Goal: Information Seeking & Learning: Learn about a topic

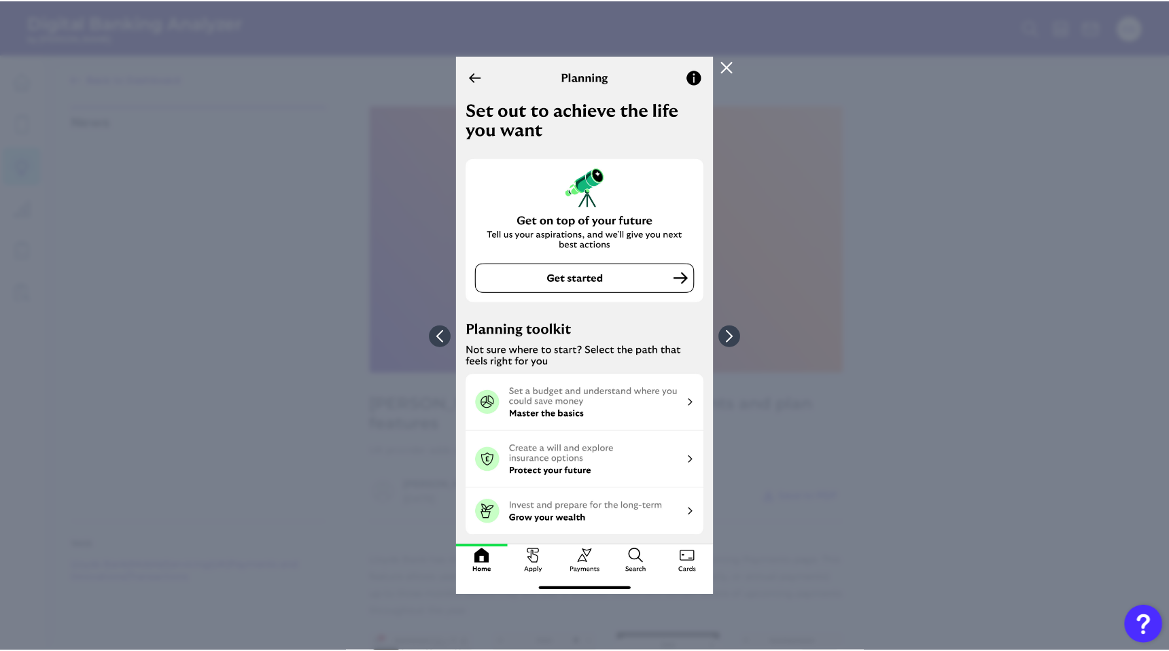
scroll to position [593, 0]
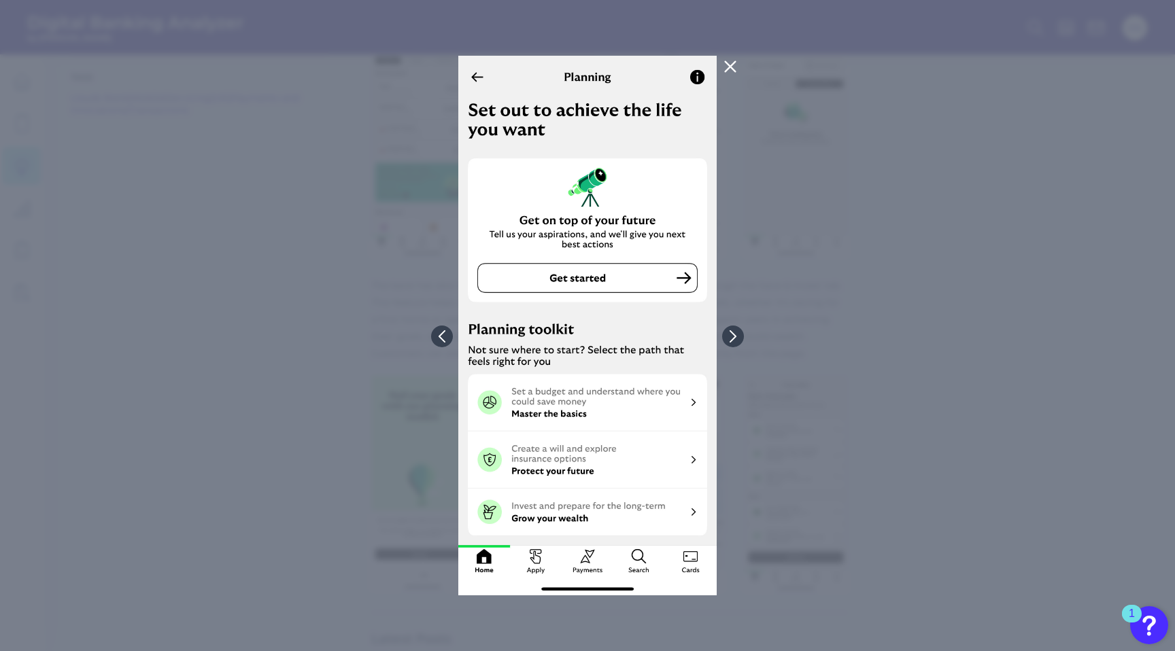
click at [732, 63] on icon at bounding box center [730, 66] width 16 height 16
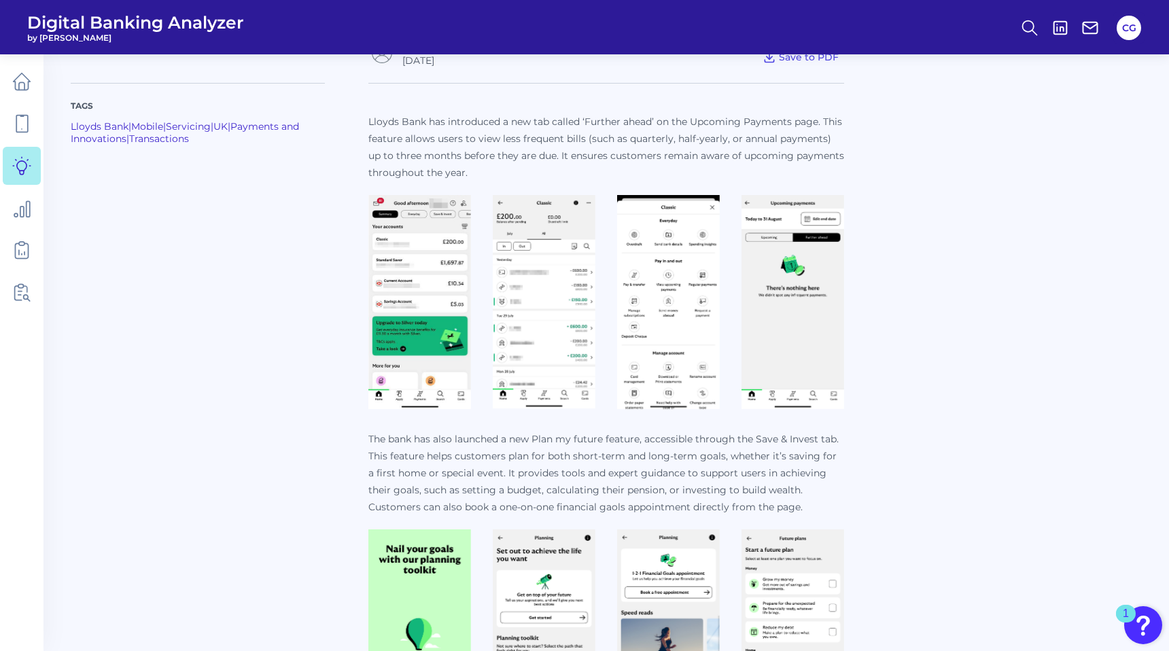
scroll to position [425, 0]
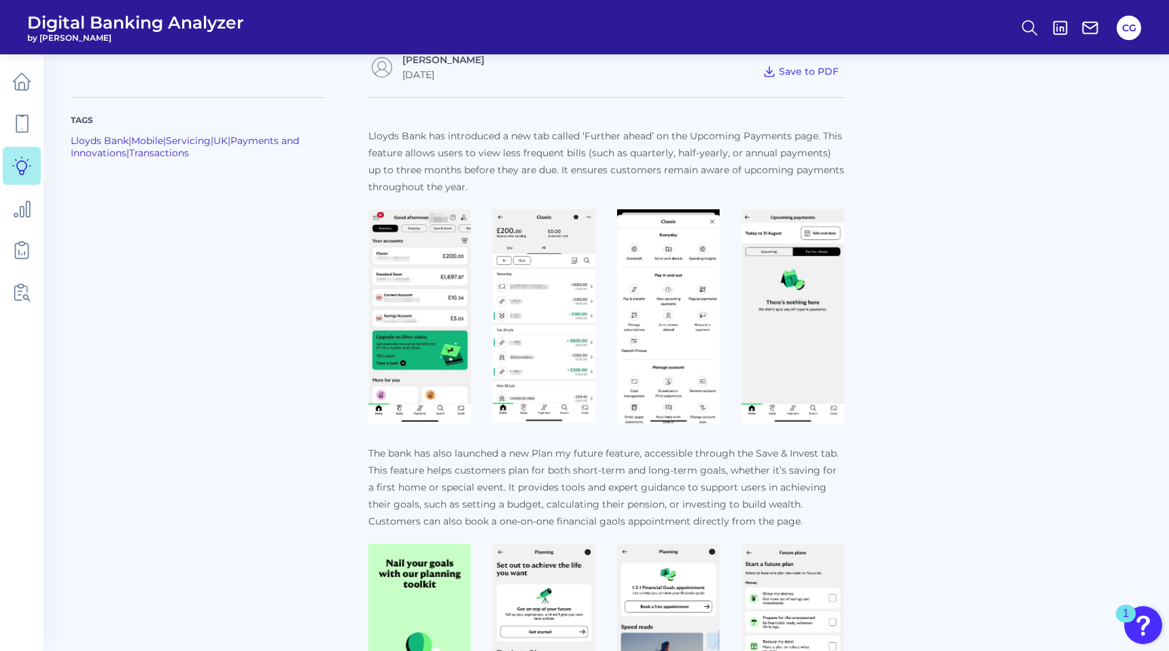
click at [436, 239] on img at bounding box center [419, 316] width 103 height 214
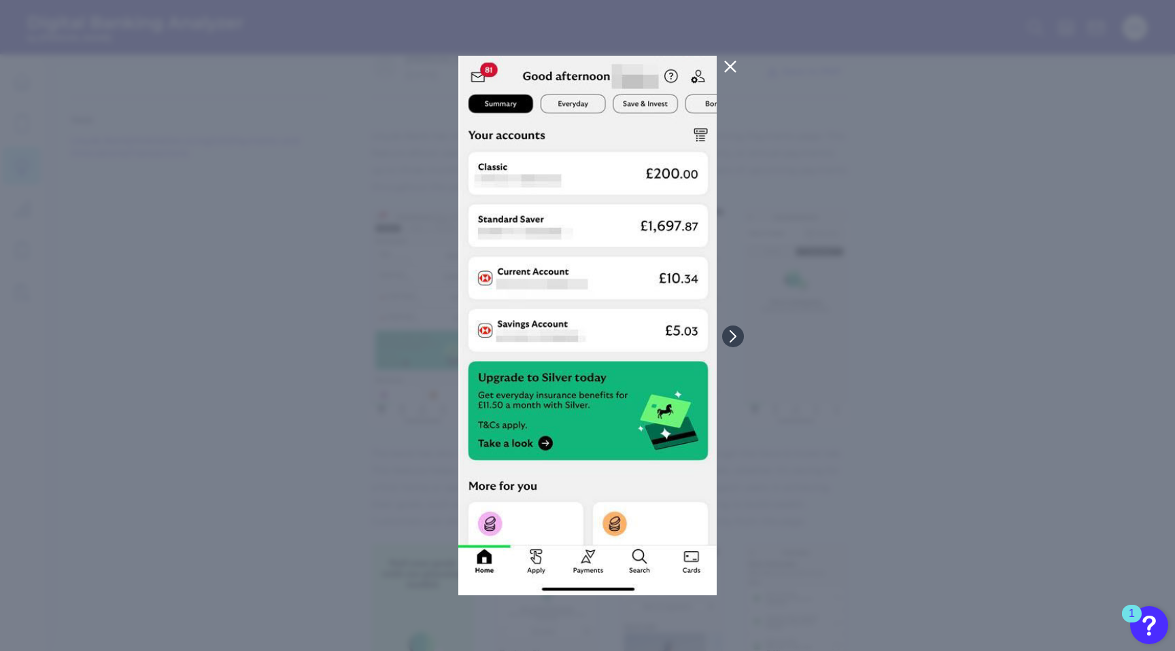
click at [791, 315] on div at bounding box center [587, 325] width 1175 height 651
click at [739, 334] on icon at bounding box center [733, 336] width 12 height 12
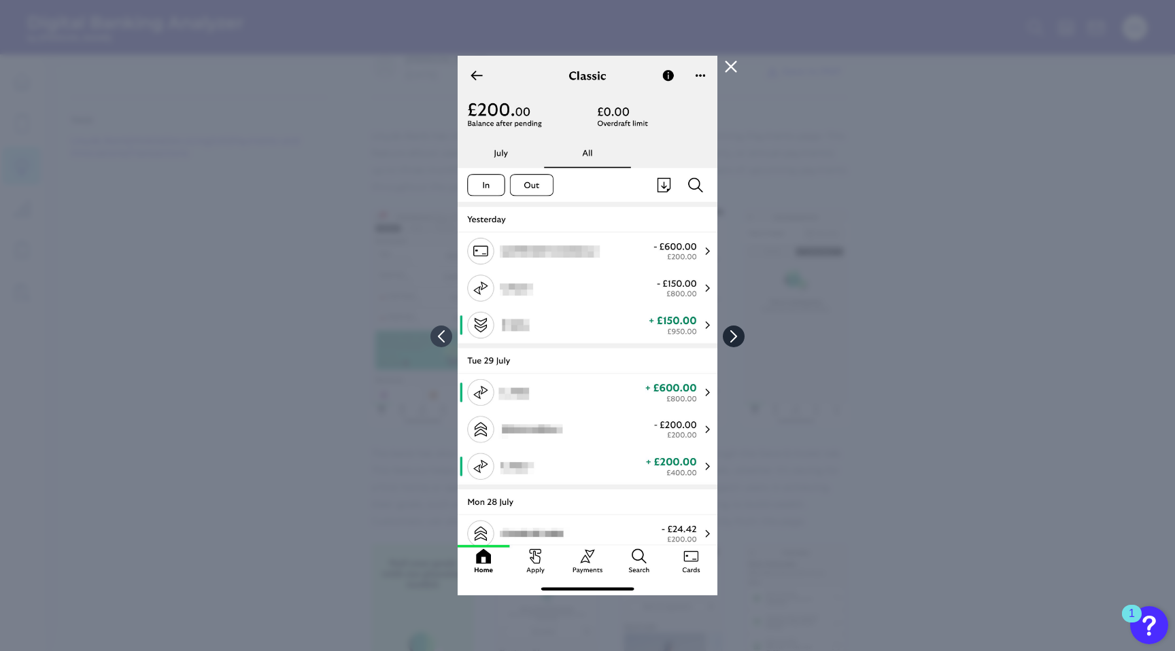
click at [739, 334] on icon at bounding box center [733, 336] width 12 height 12
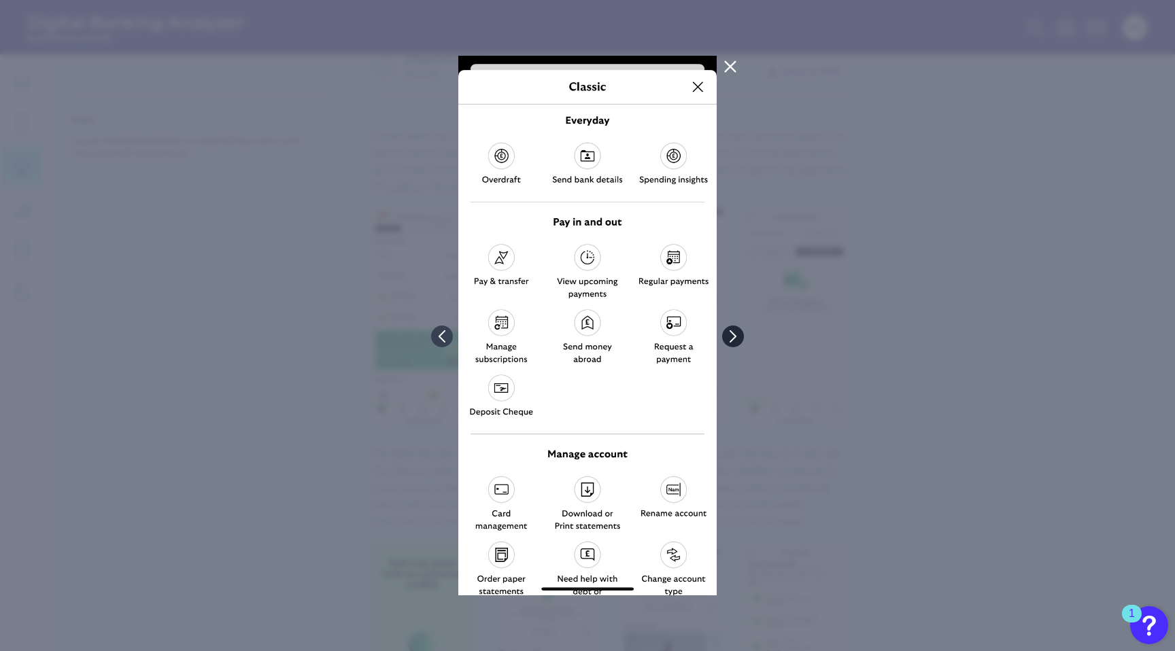
click at [731, 332] on icon at bounding box center [733, 336] width 12 height 12
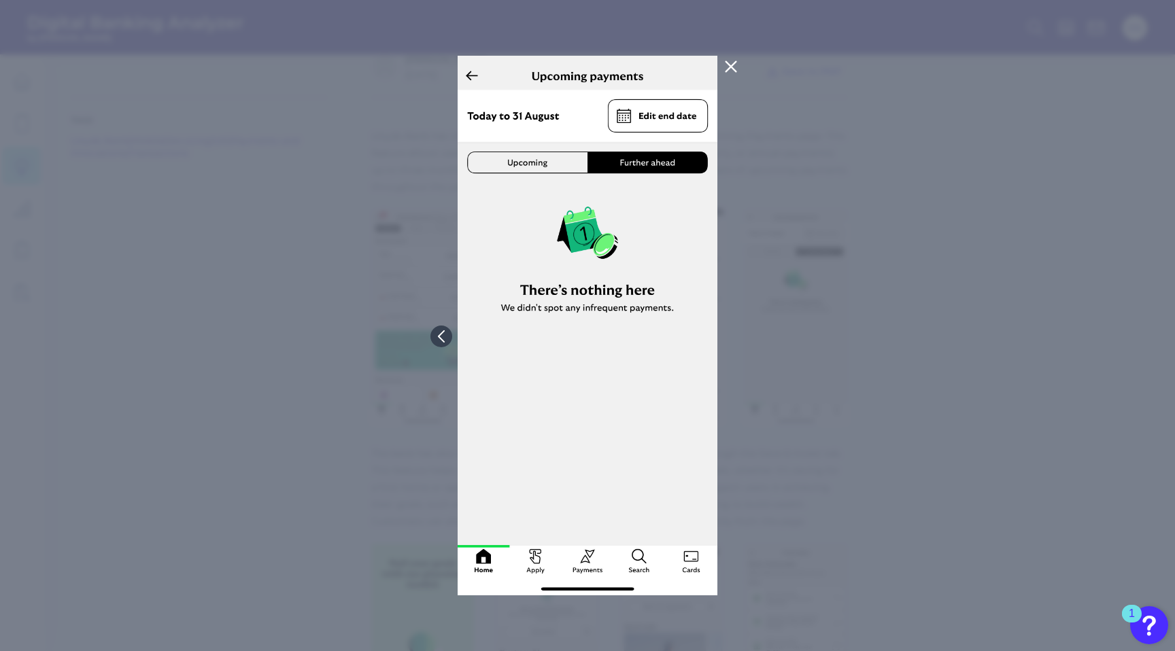
click at [732, 66] on icon at bounding box center [731, 66] width 16 height 16
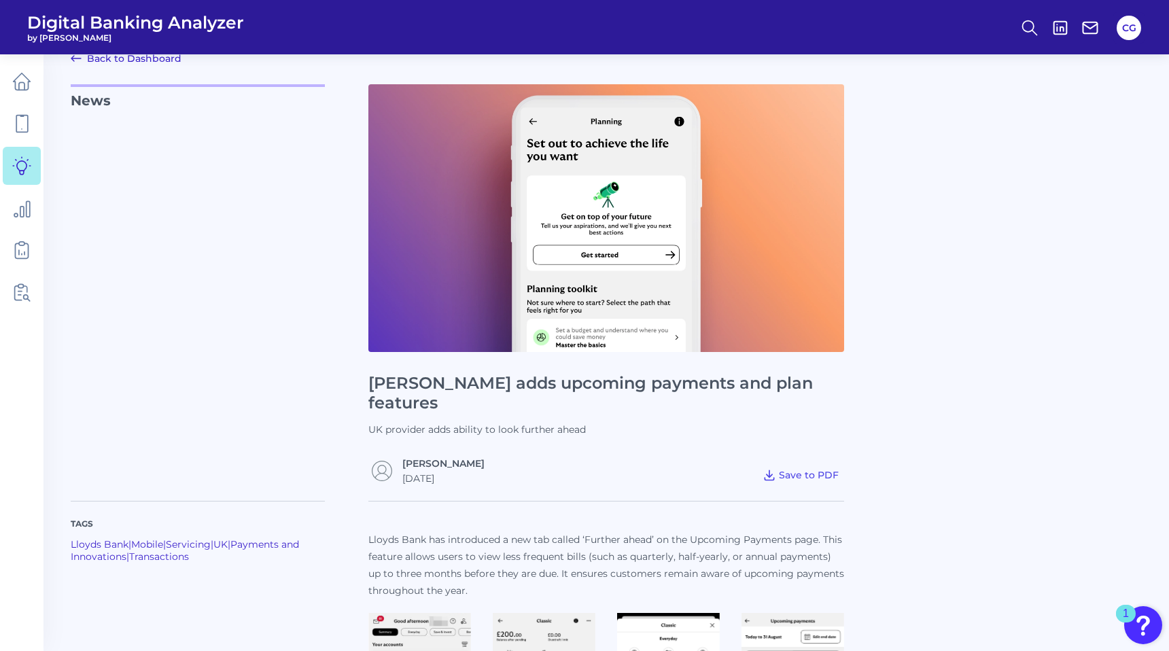
scroll to position [0, 0]
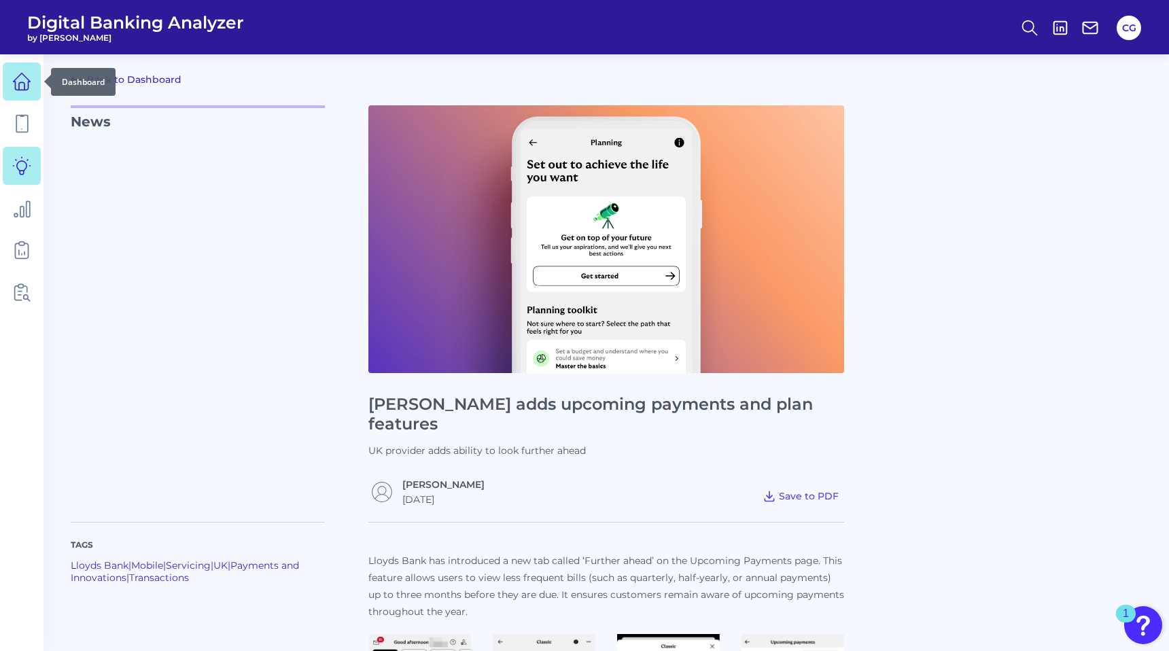
click at [23, 87] on icon at bounding box center [21, 81] width 19 height 19
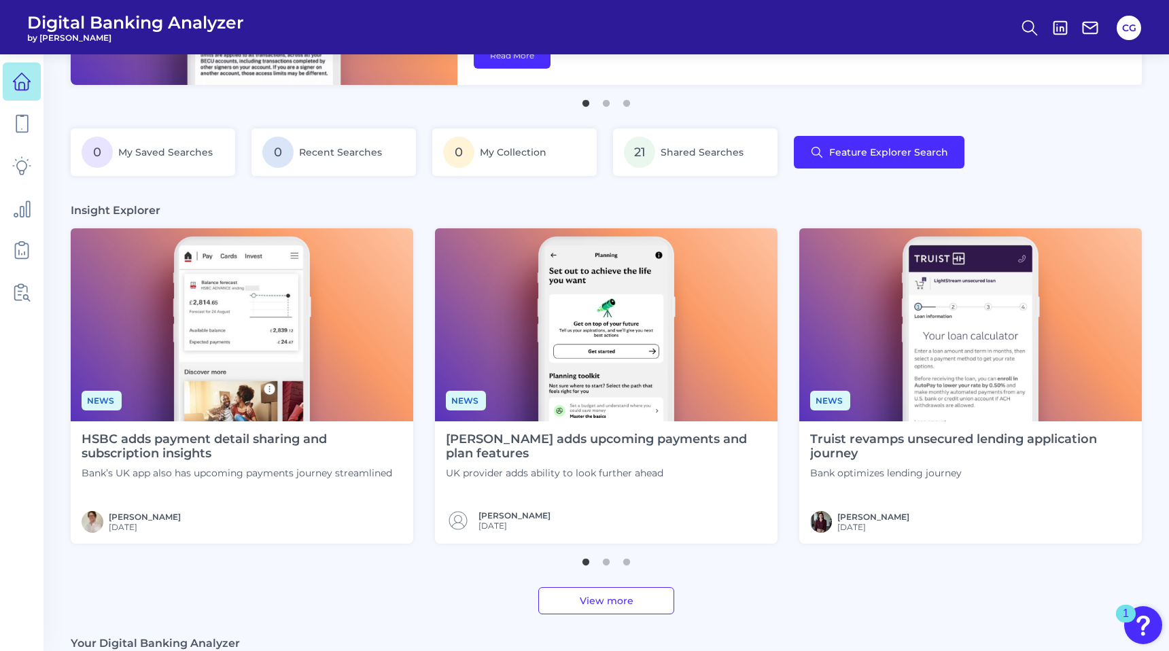
scroll to position [208, 0]
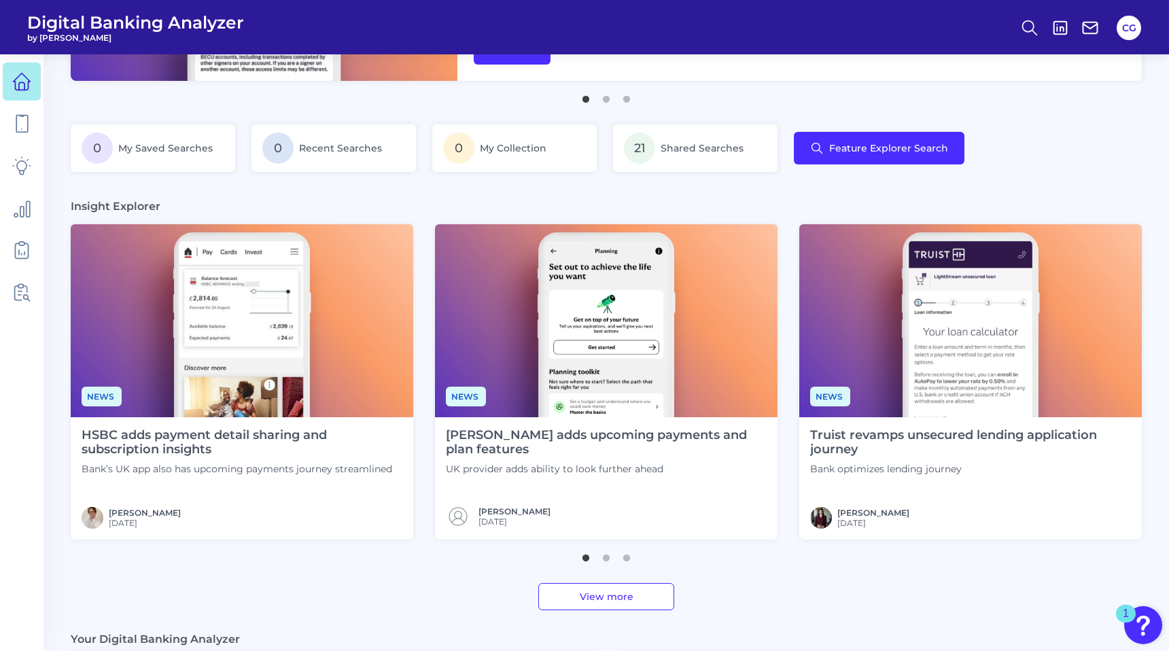
click at [606, 340] on img at bounding box center [606, 320] width 343 height 193
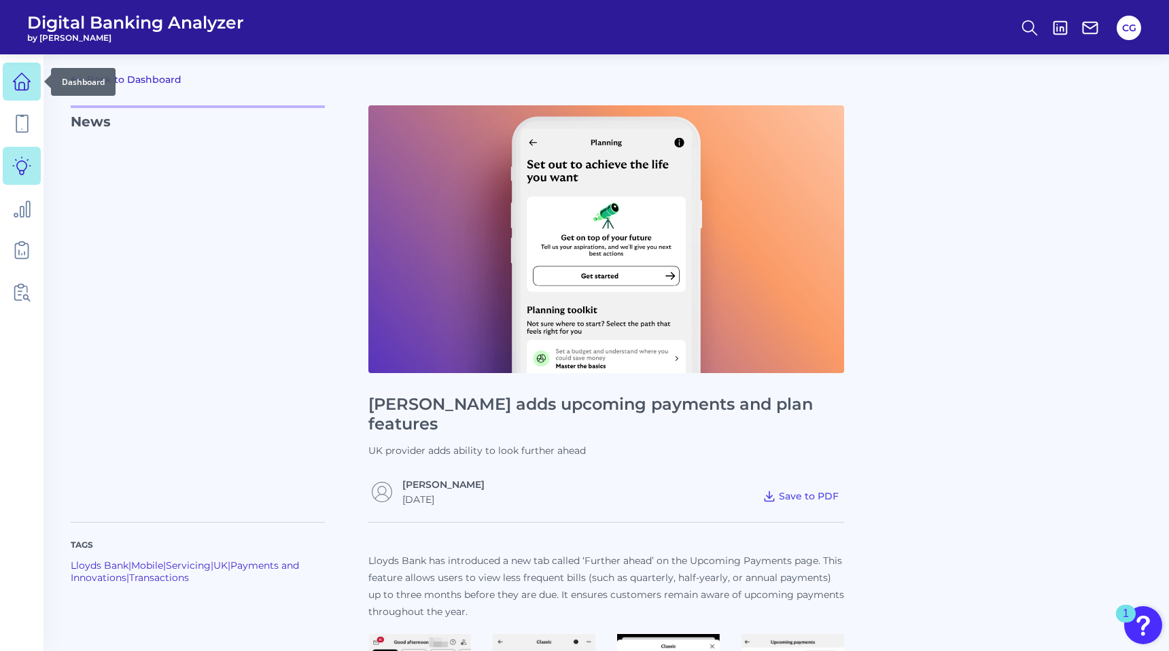
click at [22, 77] on icon at bounding box center [21, 81] width 19 height 19
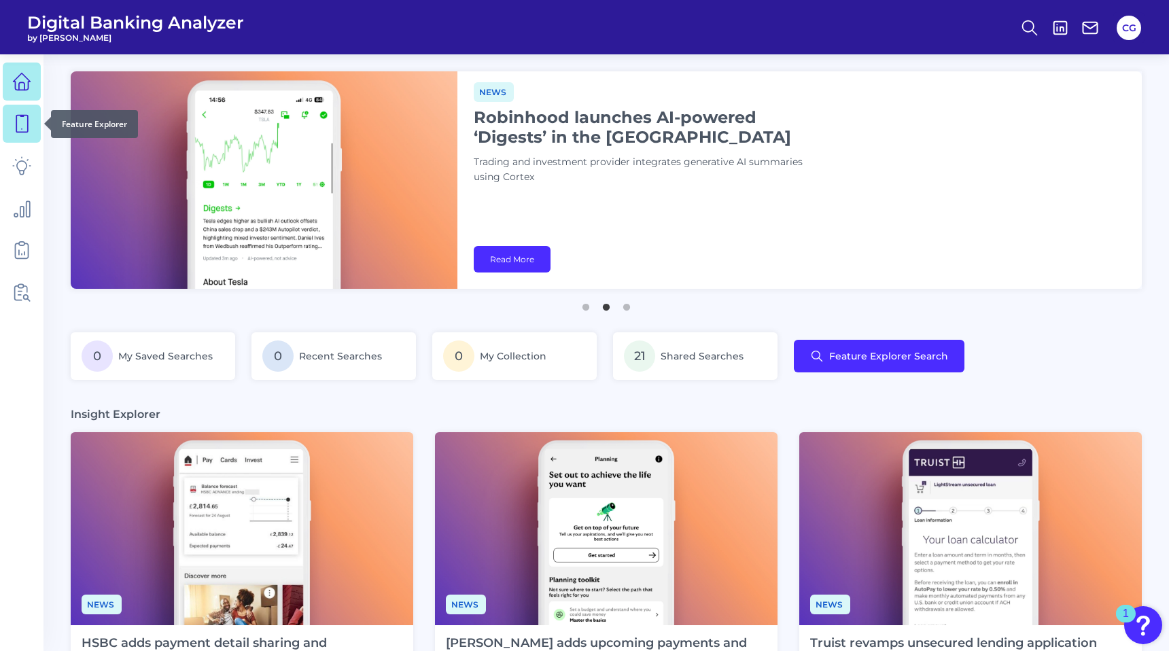
click at [21, 127] on icon at bounding box center [21, 123] width 19 height 19
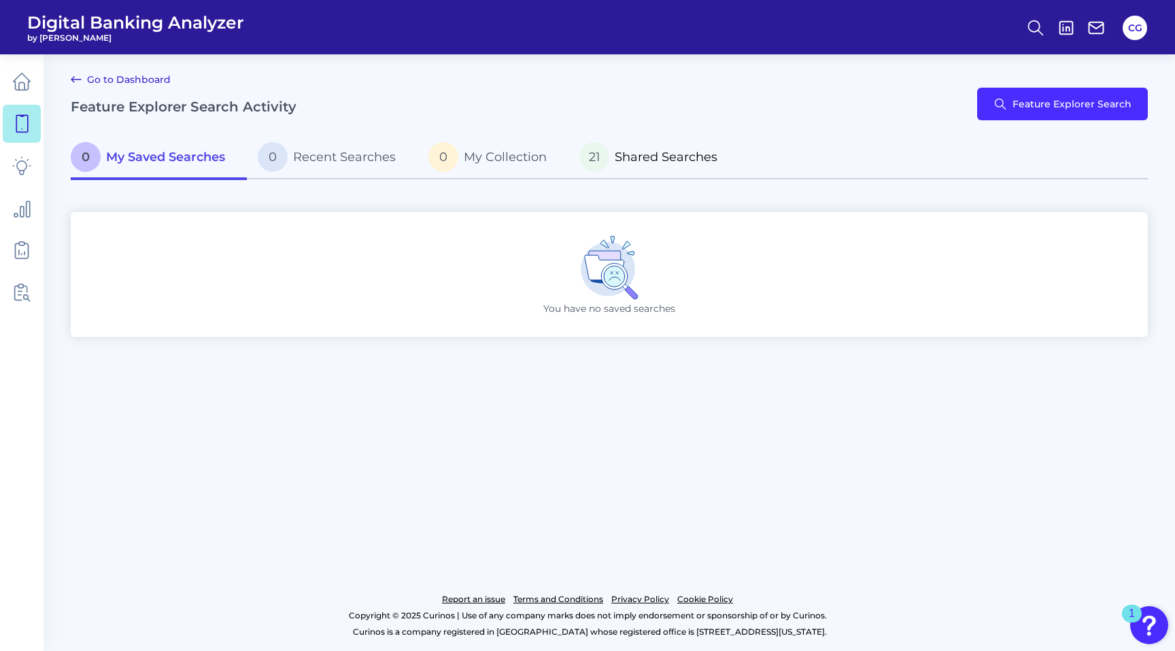
click at [674, 158] on span "Shared Searches" at bounding box center [666, 157] width 103 height 15
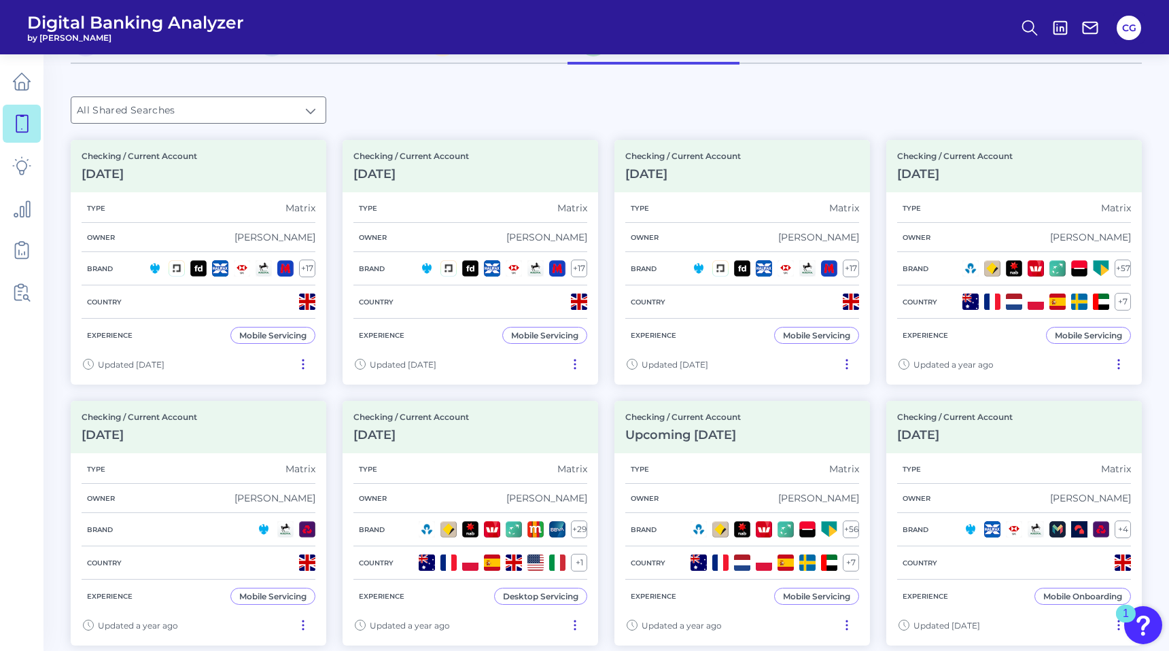
scroll to position [111, 0]
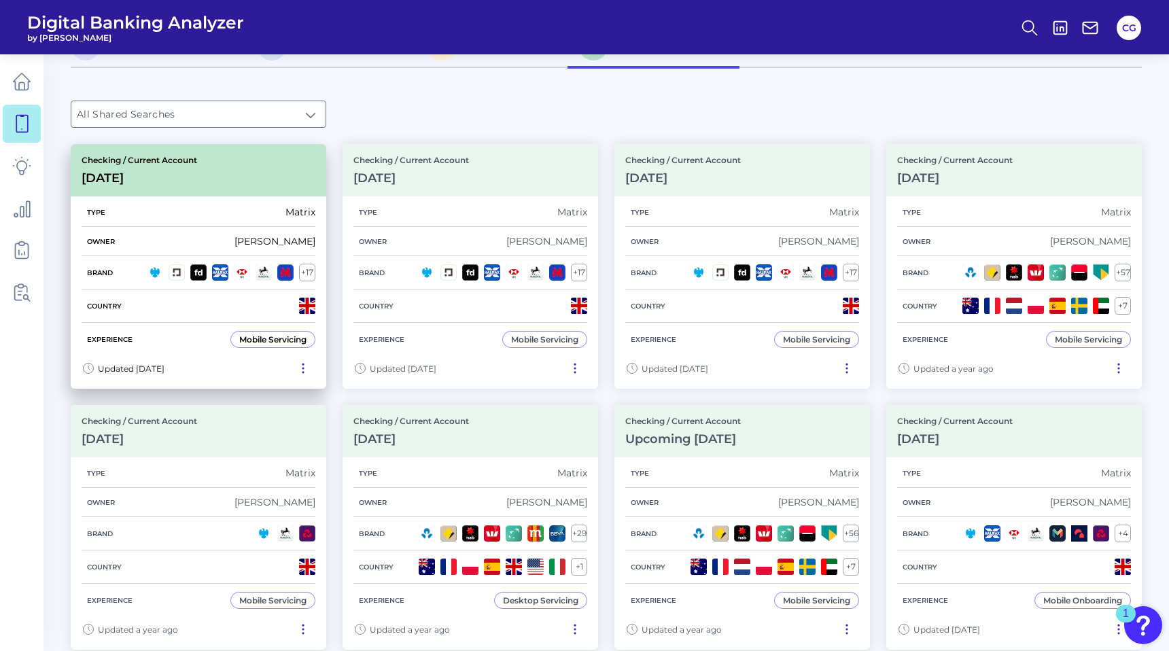
click at [205, 160] on div "Checking / Current Account [DATE]" at bounding box center [199, 170] width 256 height 52
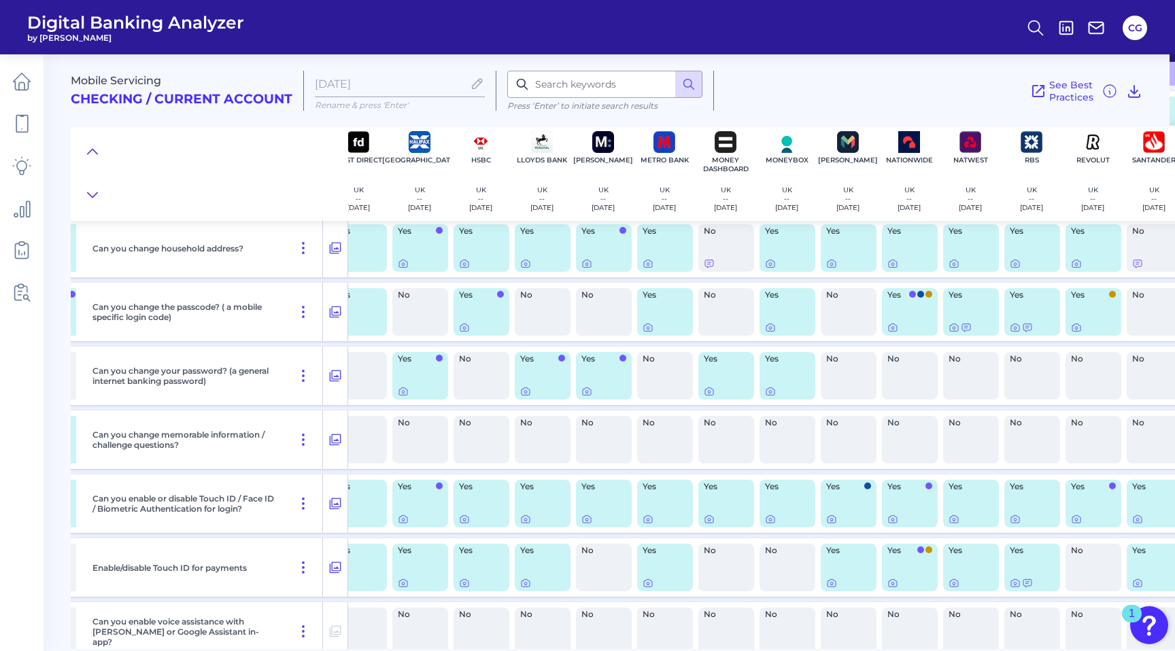
scroll to position [0, 326]
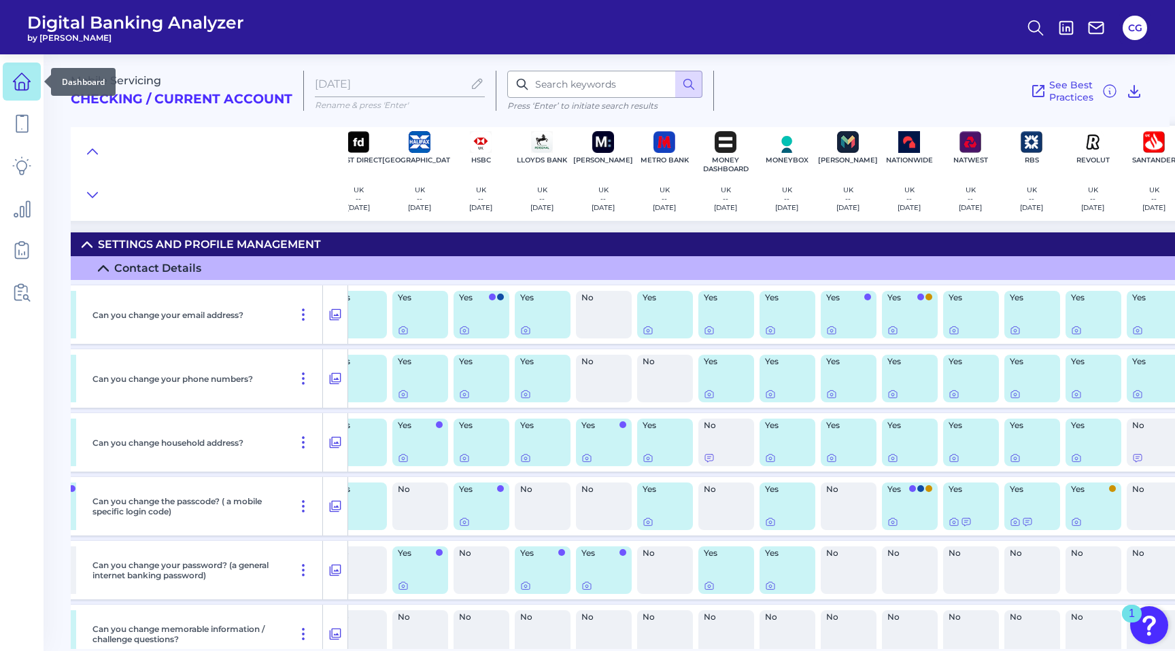
click at [17, 80] on icon at bounding box center [21, 81] width 19 height 19
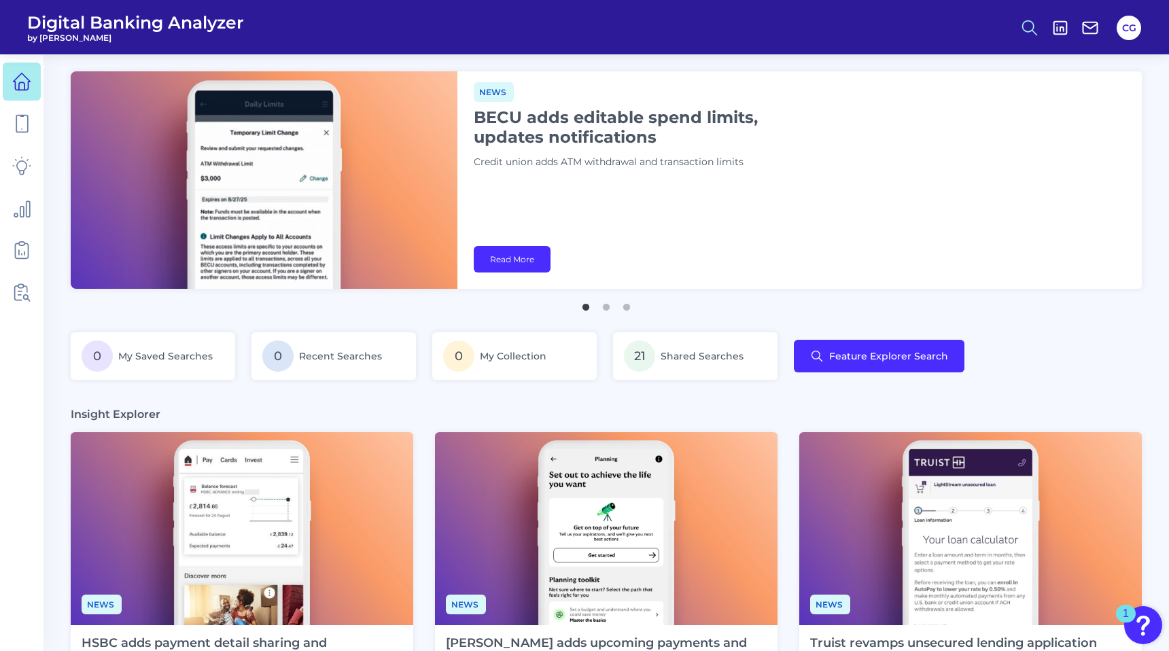
click at [1031, 23] on icon at bounding box center [1029, 27] width 19 height 19
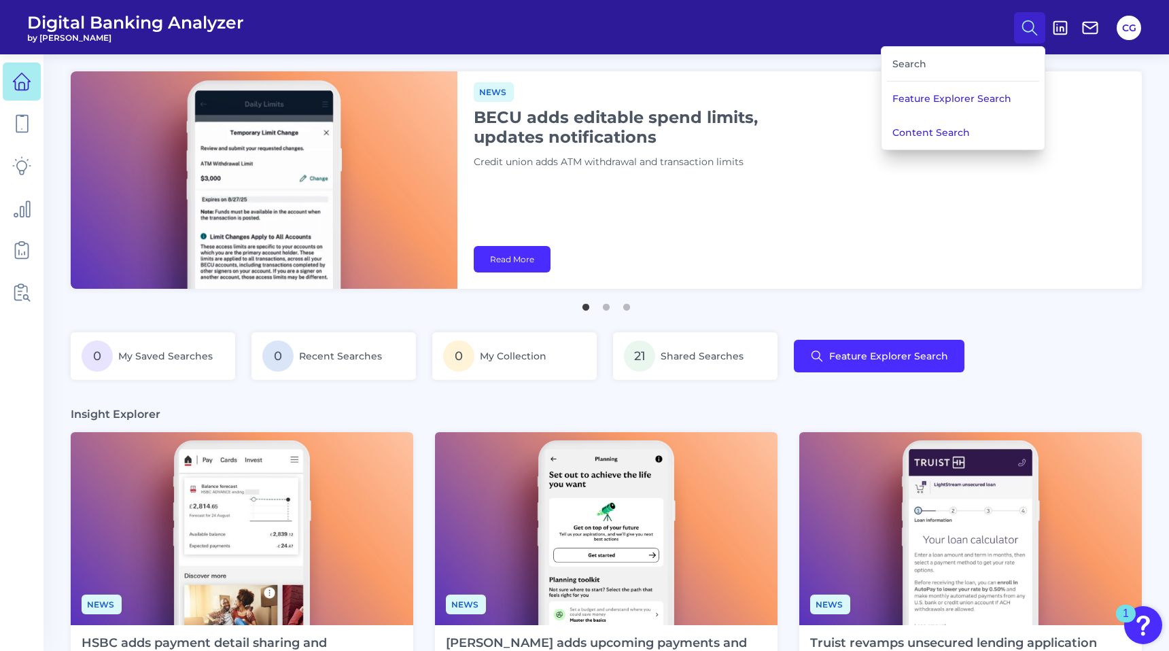
click at [916, 63] on div "Search" at bounding box center [963, 64] width 152 height 35
click at [936, 59] on div "Search" at bounding box center [963, 64] width 152 height 35
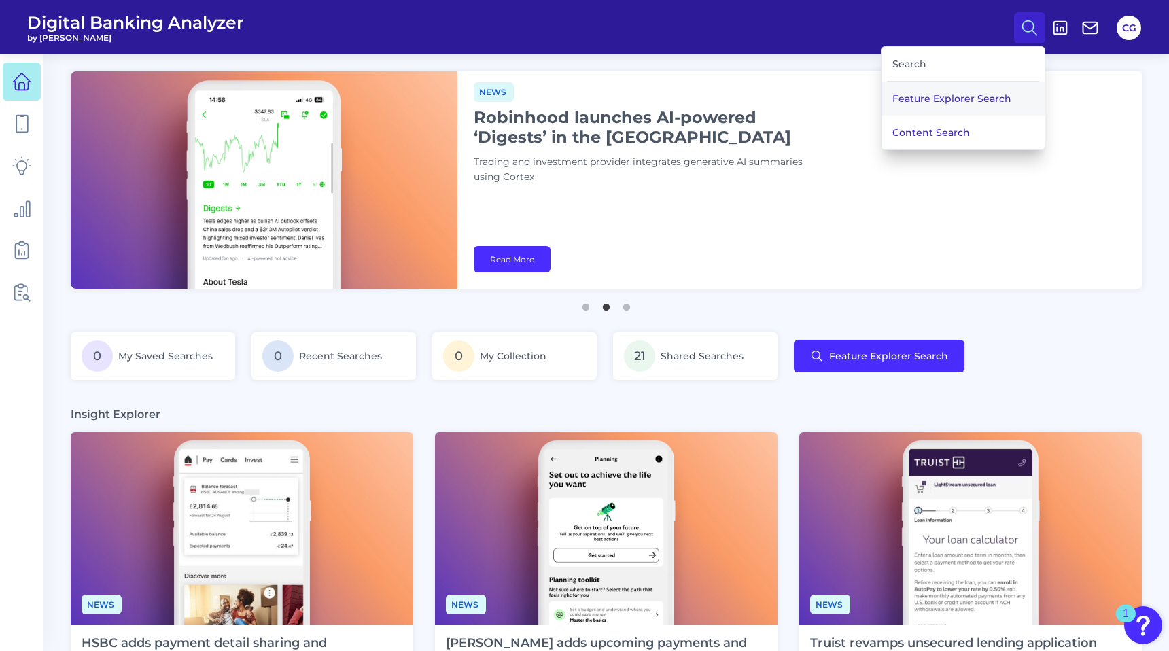
click at [921, 102] on button "Feature Explorer Search" at bounding box center [963, 99] width 163 height 34
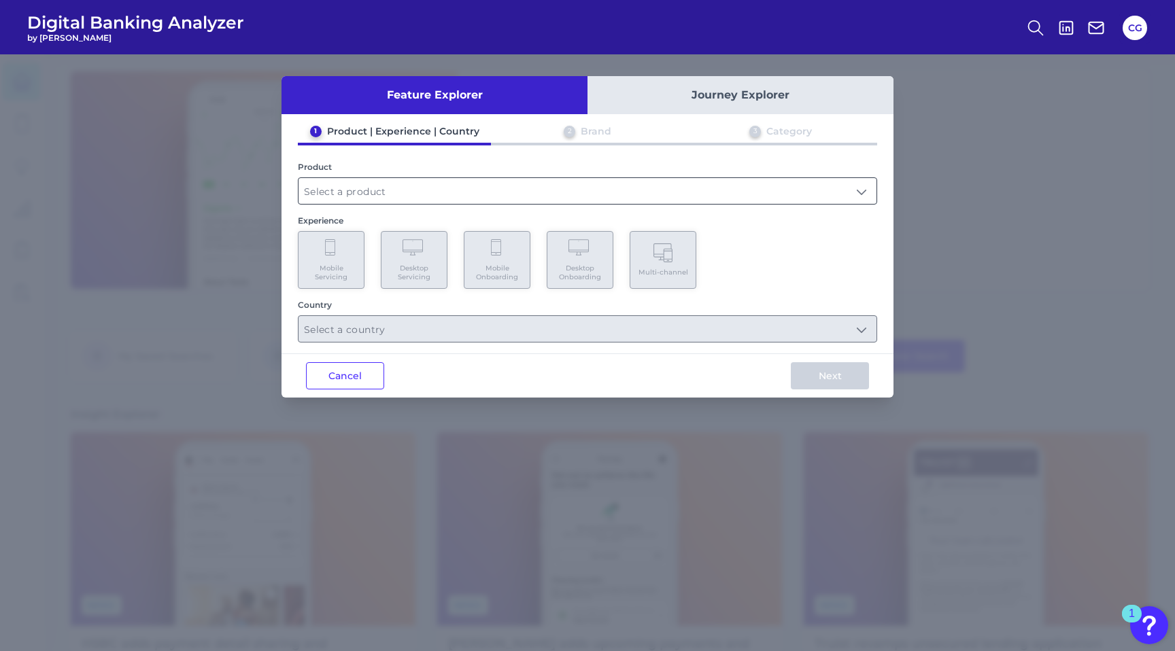
click at [356, 188] on input "text" at bounding box center [587, 191] width 578 height 26
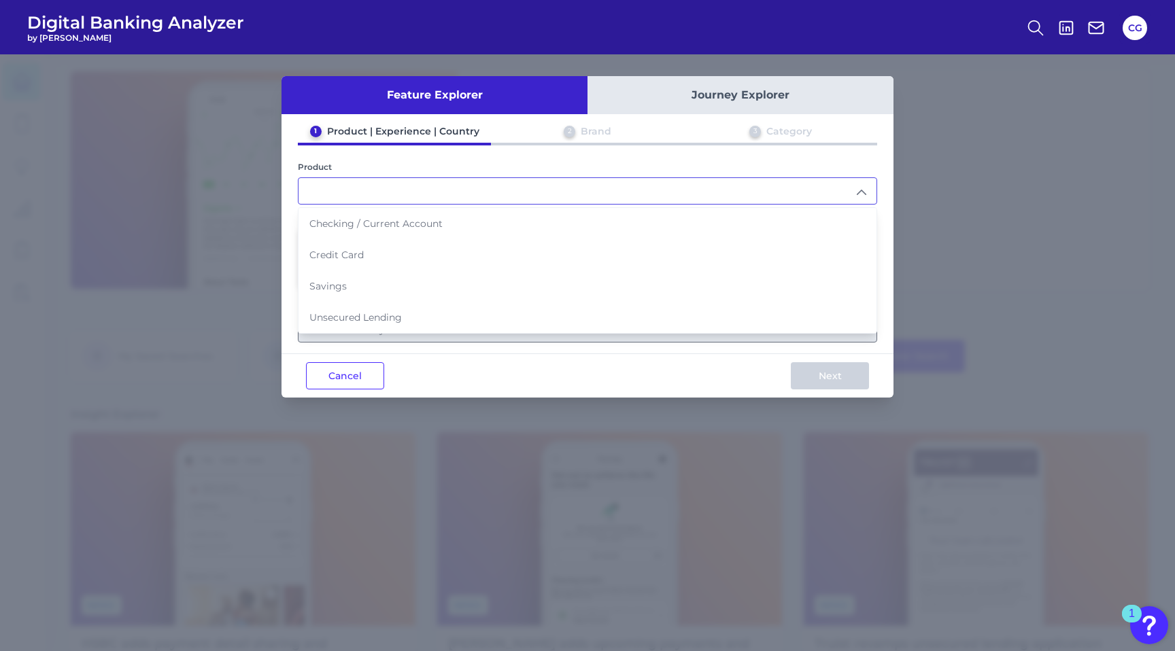
click at [346, 194] on input "text" at bounding box center [587, 191] width 578 height 26
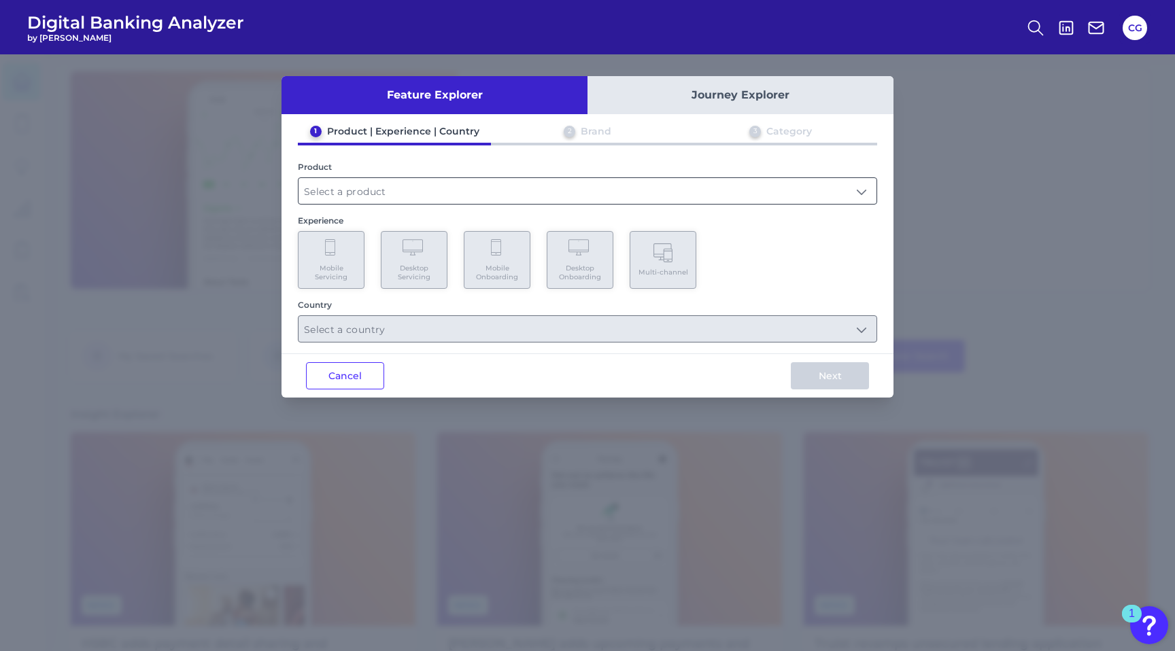
click at [360, 188] on input "text" at bounding box center [587, 191] width 578 height 26
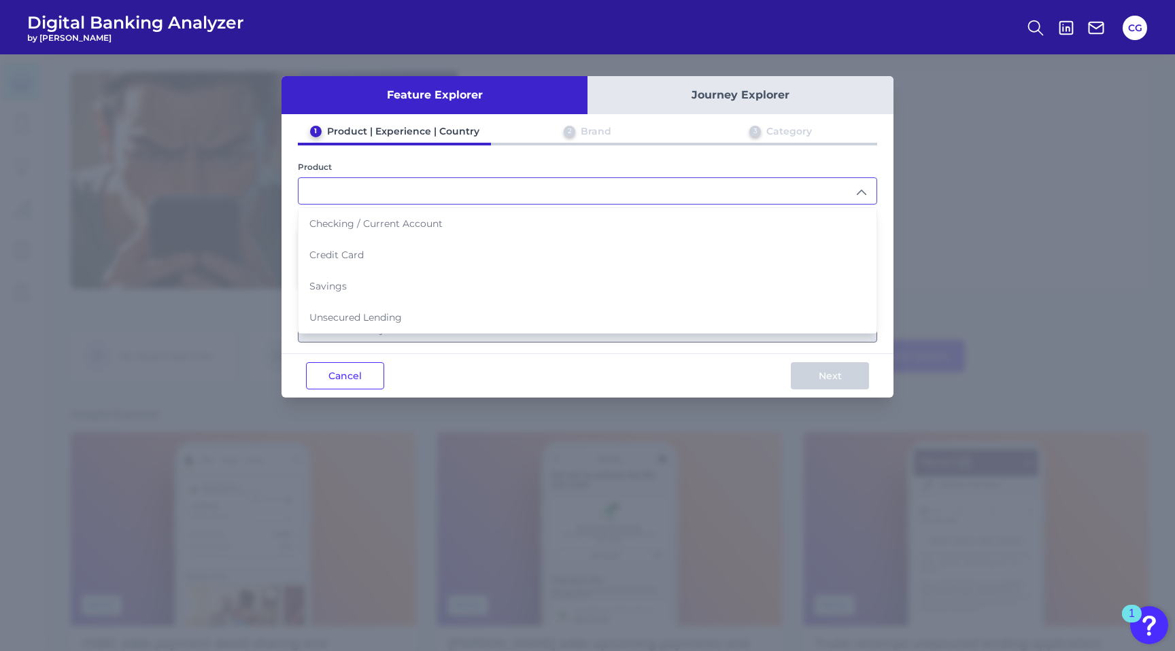
click at [473, 366] on div "Cancel Next" at bounding box center [587, 375] width 612 height 44
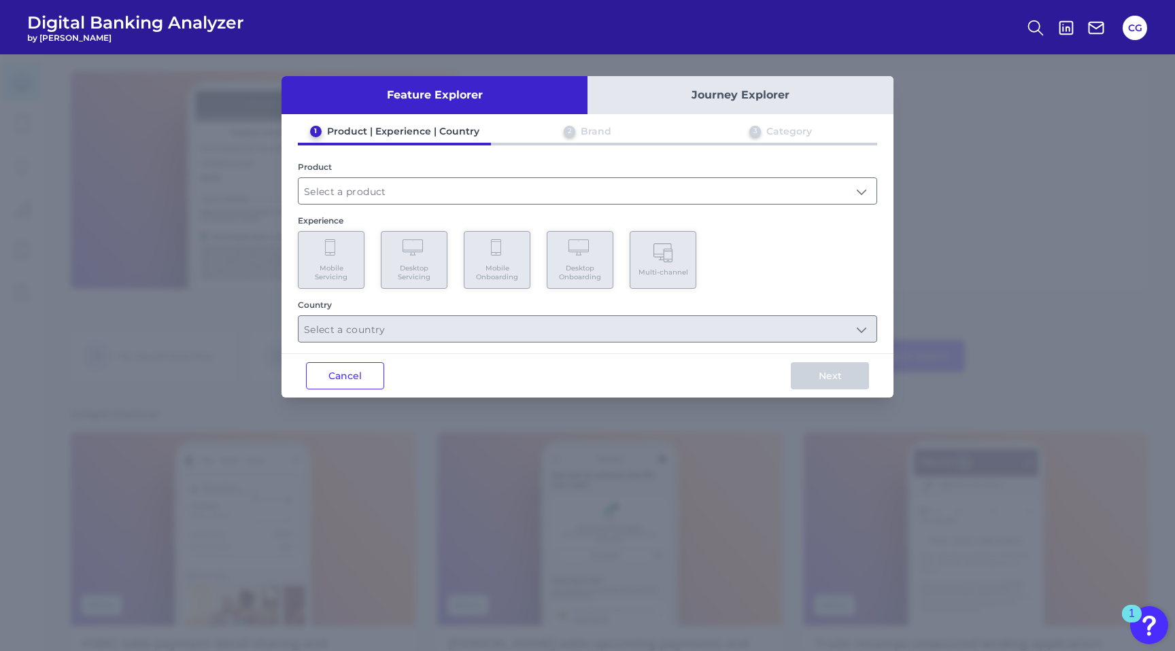
click at [777, 91] on button "Journey Explorer" at bounding box center [740, 95] width 306 height 38
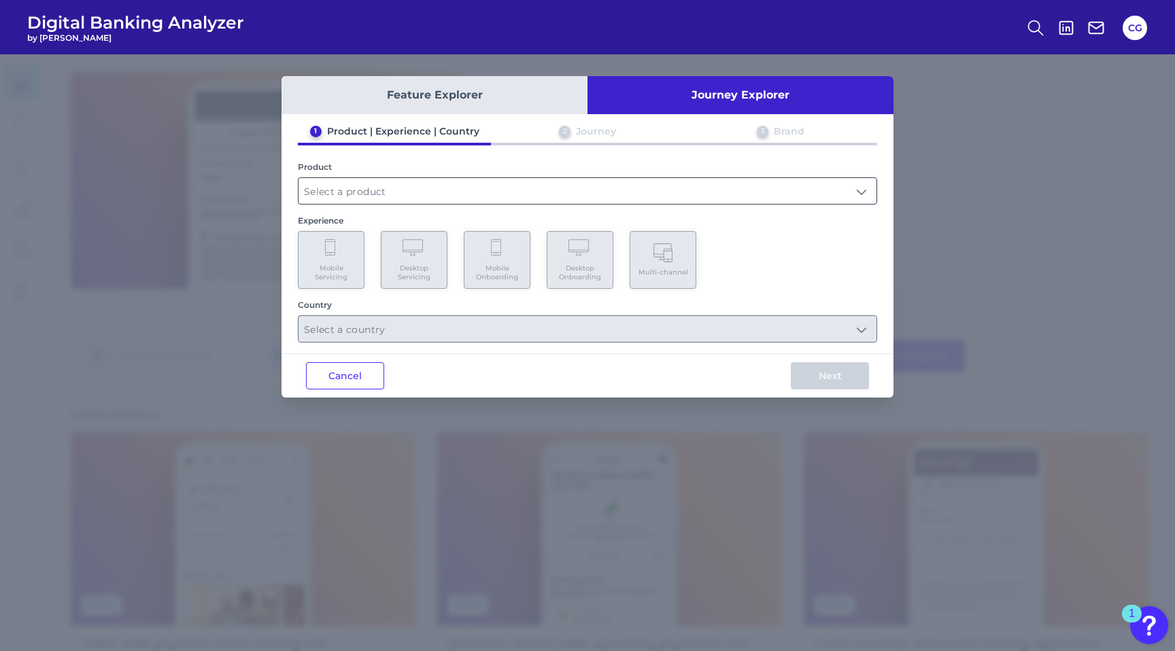
click at [432, 190] on input "text" at bounding box center [587, 191] width 578 height 26
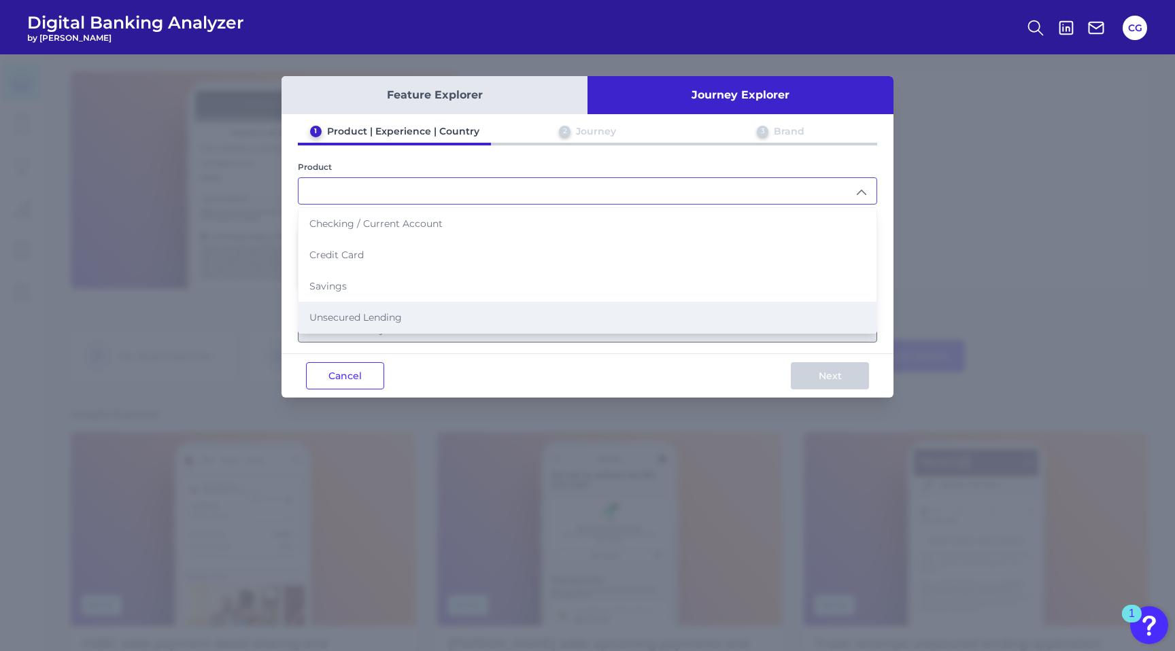
click at [384, 315] on span "Unsecured Lending" at bounding box center [355, 317] width 92 height 12
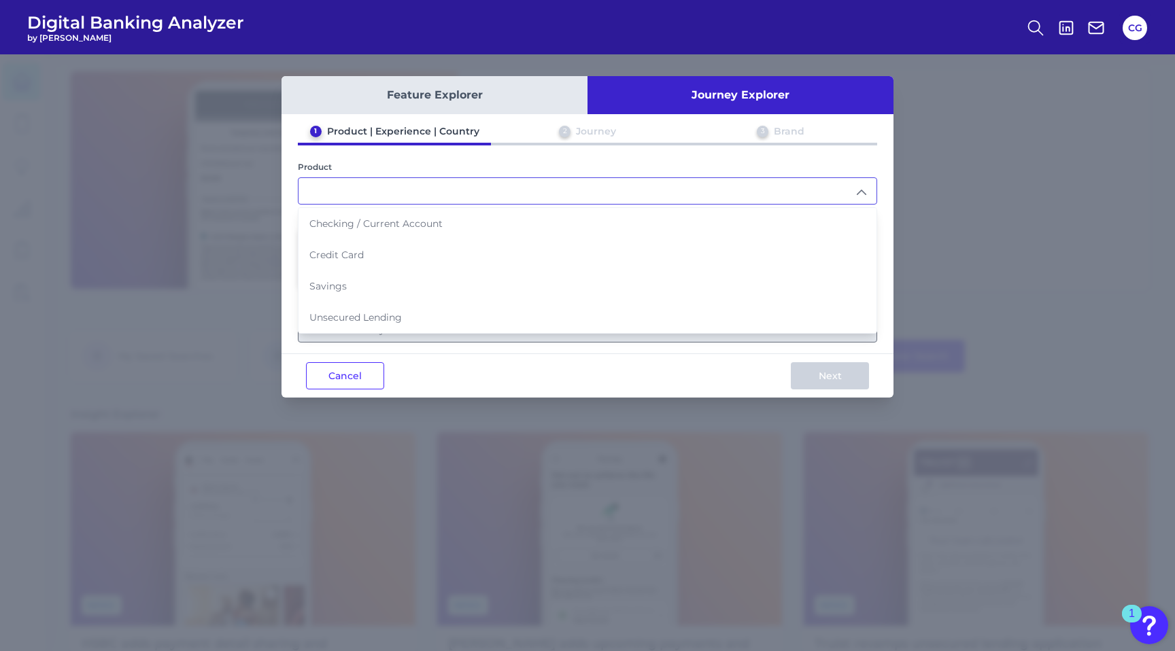
type input "Unsecured Lending"
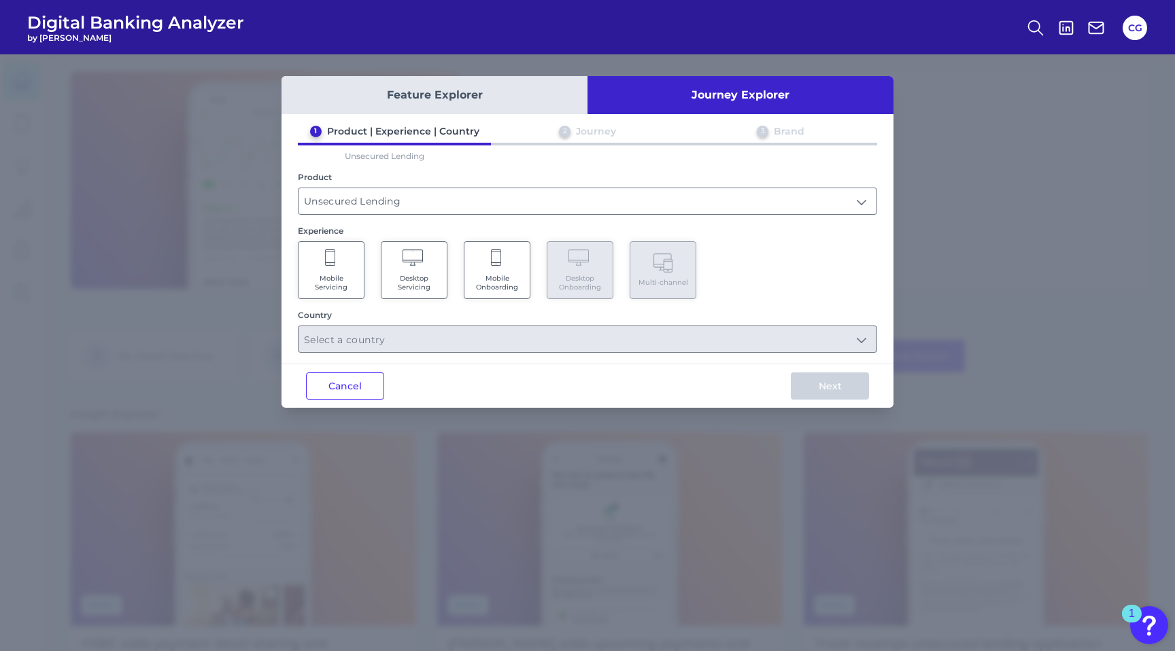
click at [351, 271] on Servicing "Mobile Servicing" at bounding box center [331, 270] width 67 height 58
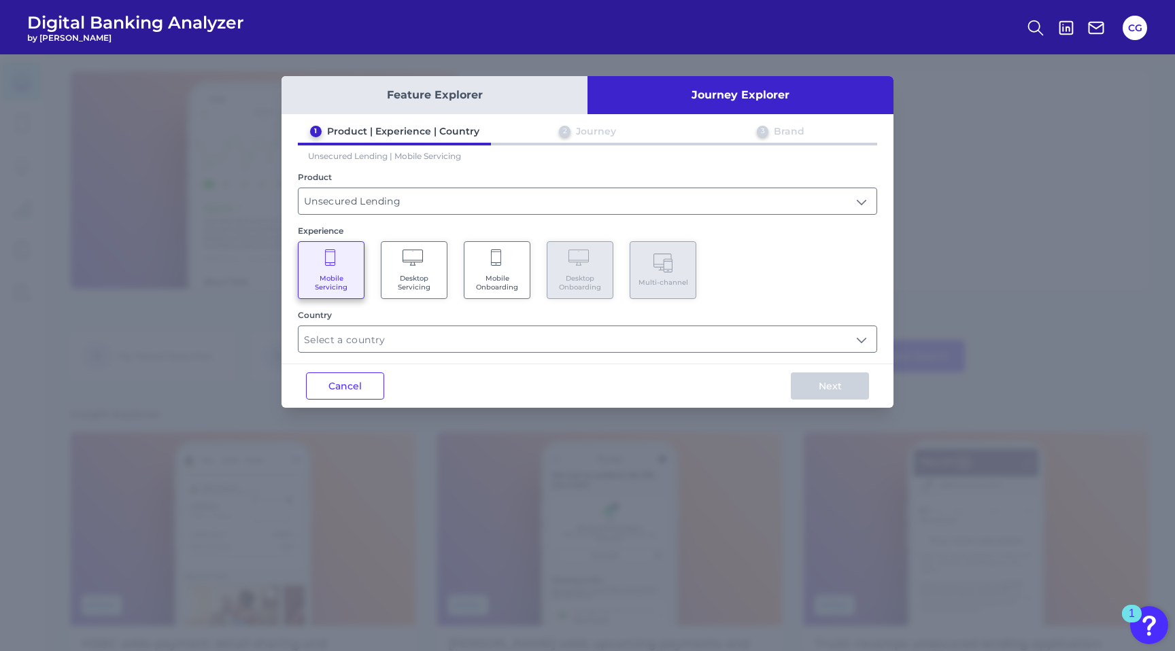
click at [421, 274] on span "Desktop Servicing" at bounding box center [414, 283] width 52 height 18
click at [329, 278] on span "Mobile Servicing" at bounding box center [331, 283] width 52 height 18
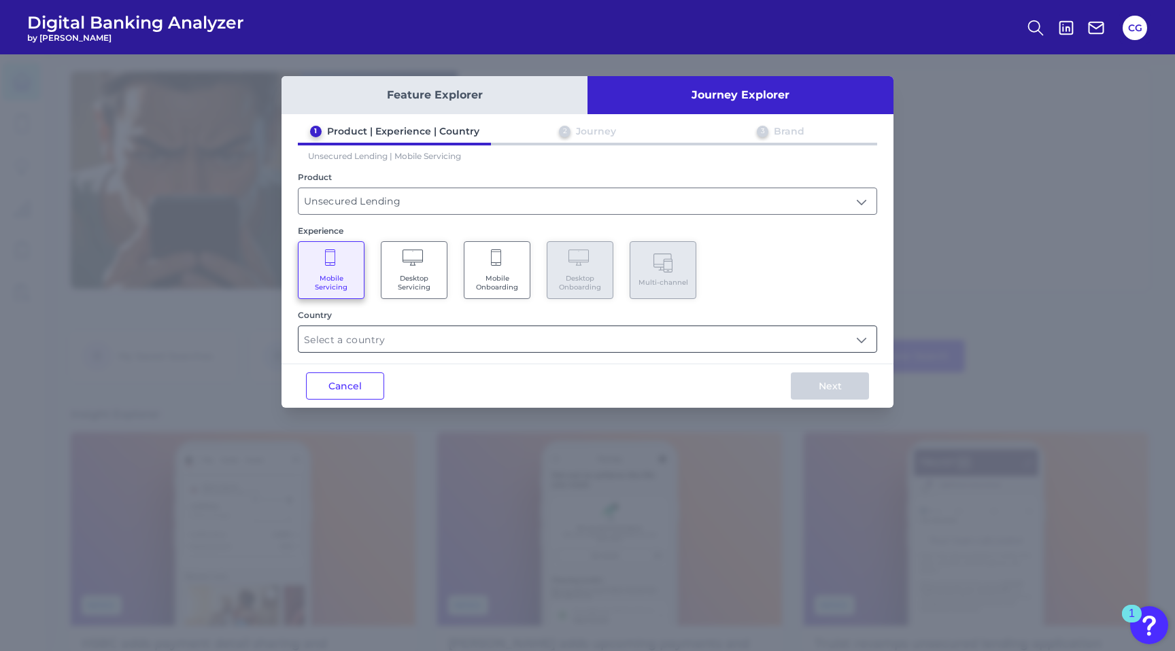
click at [431, 339] on input "text" at bounding box center [587, 339] width 578 height 26
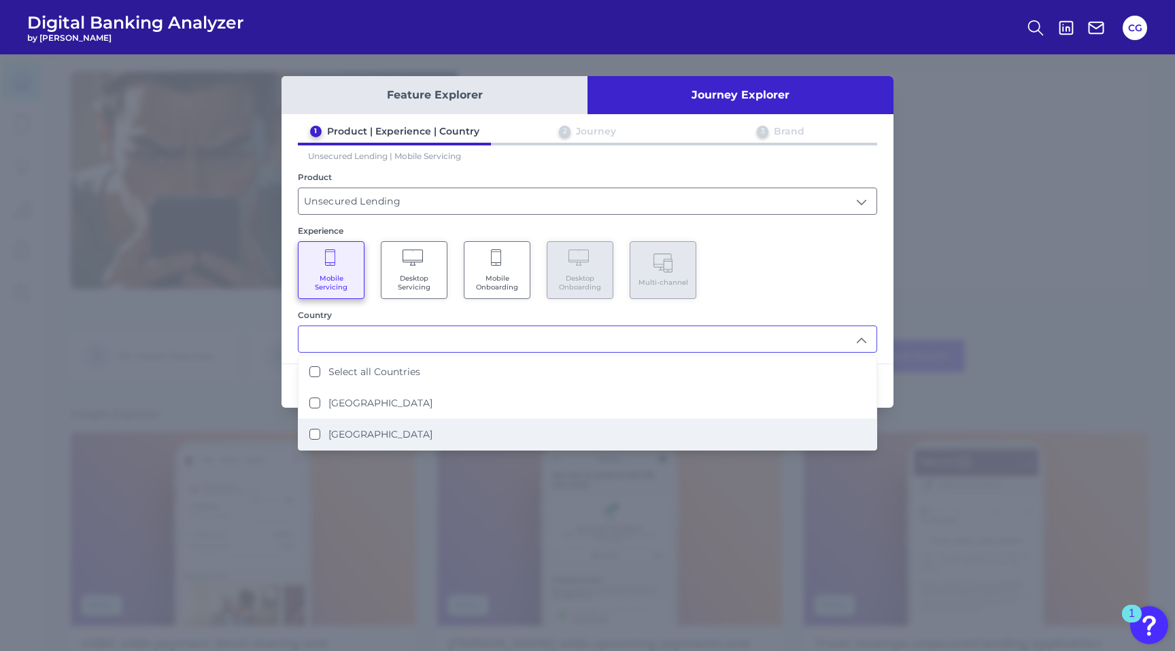
click at [315, 429] on Kingdom "[GEOGRAPHIC_DATA]" at bounding box center [314, 434] width 11 height 11
type input "[GEOGRAPHIC_DATA]"
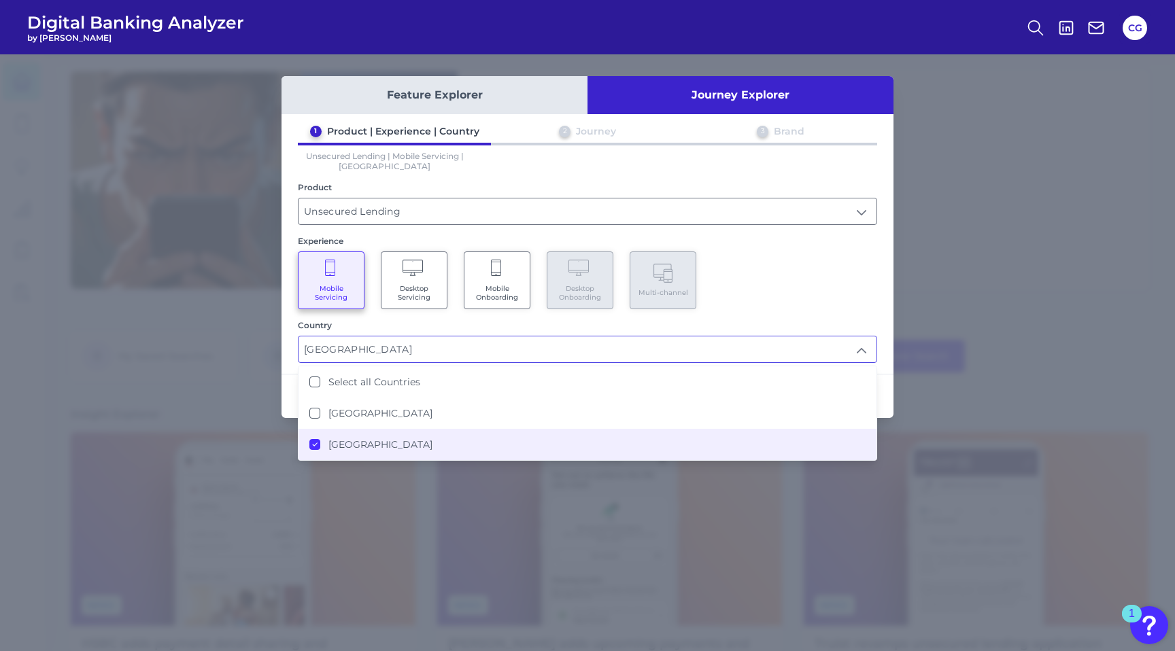
click at [399, 331] on div "Country [GEOGRAPHIC_DATA] [GEOGRAPHIC_DATA] Select all Countries [GEOGRAPHIC_DA…" at bounding box center [587, 341] width 579 height 43
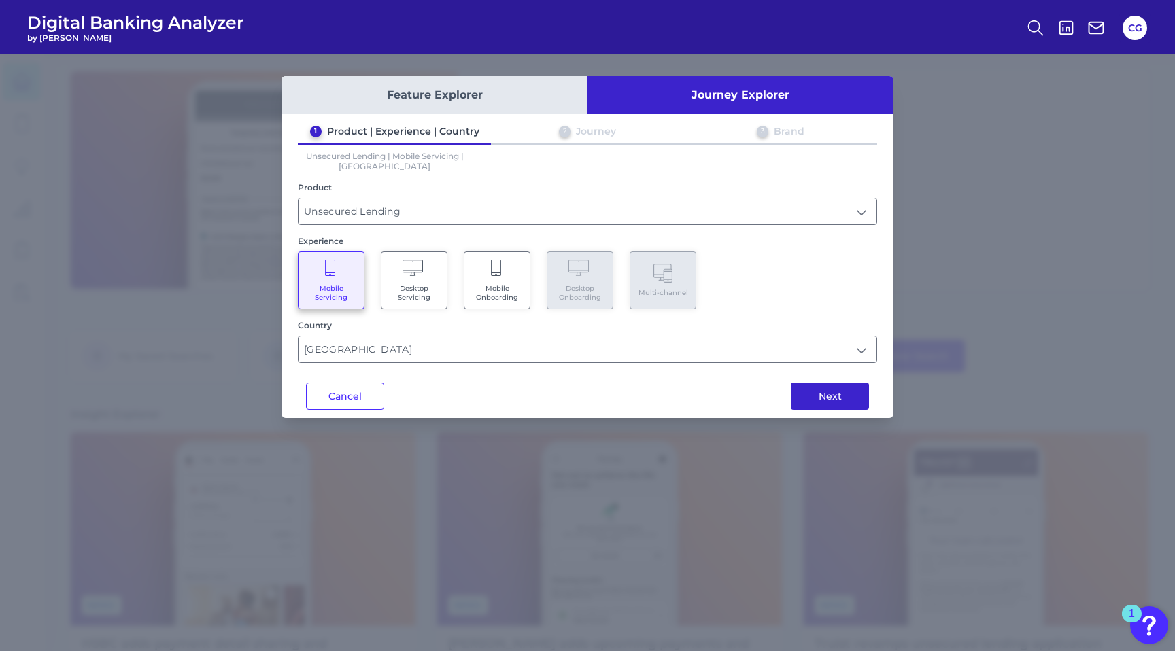
click at [823, 397] on button "Next" at bounding box center [830, 396] width 78 height 27
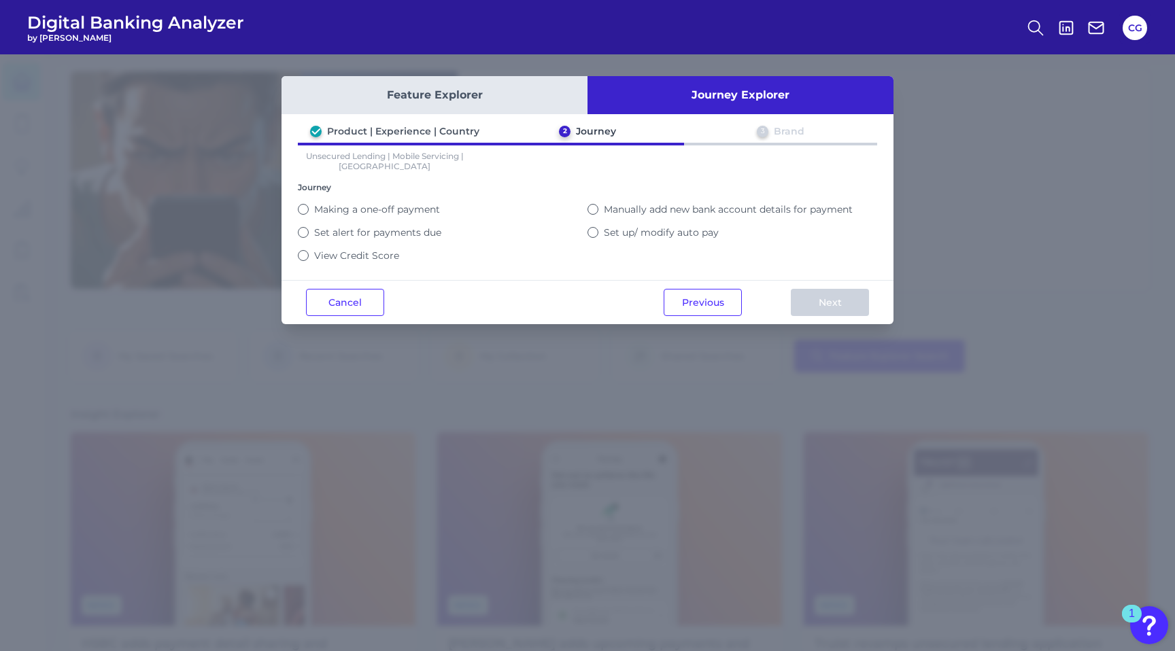
click at [300, 204] on button "Making a one-off payment" at bounding box center [303, 209] width 11 height 11
click at [823, 311] on button "Next" at bounding box center [830, 302] width 78 height 27
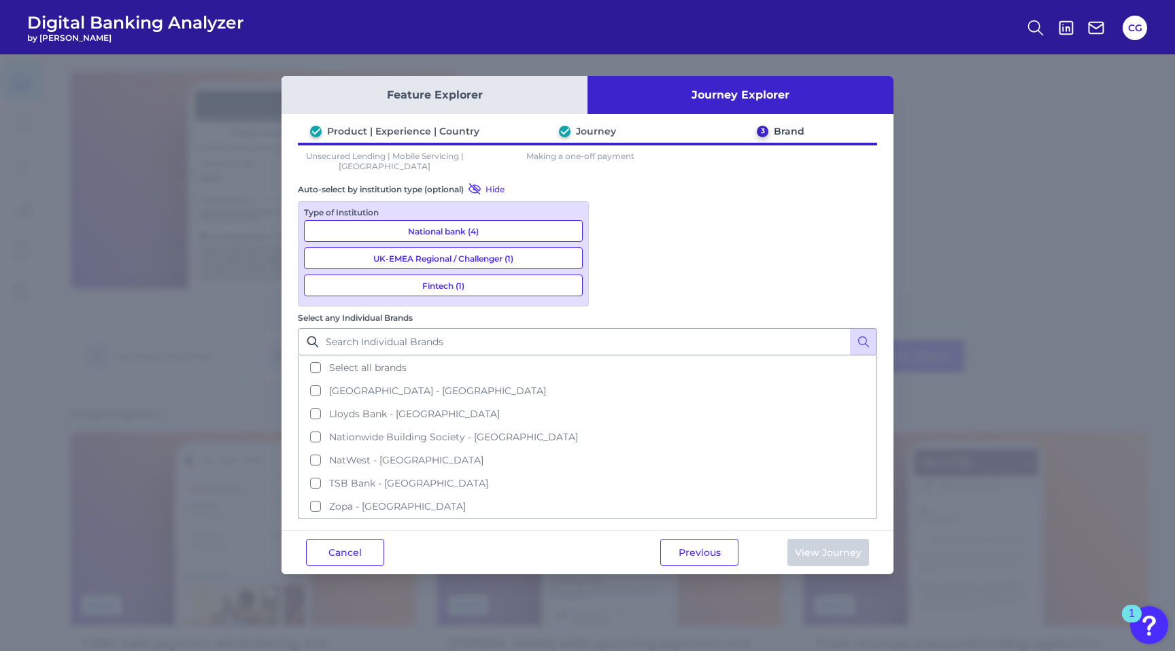
click at [433, 233] on button "National bank (4)" at bounding box center [443, 231] width 279 height 22
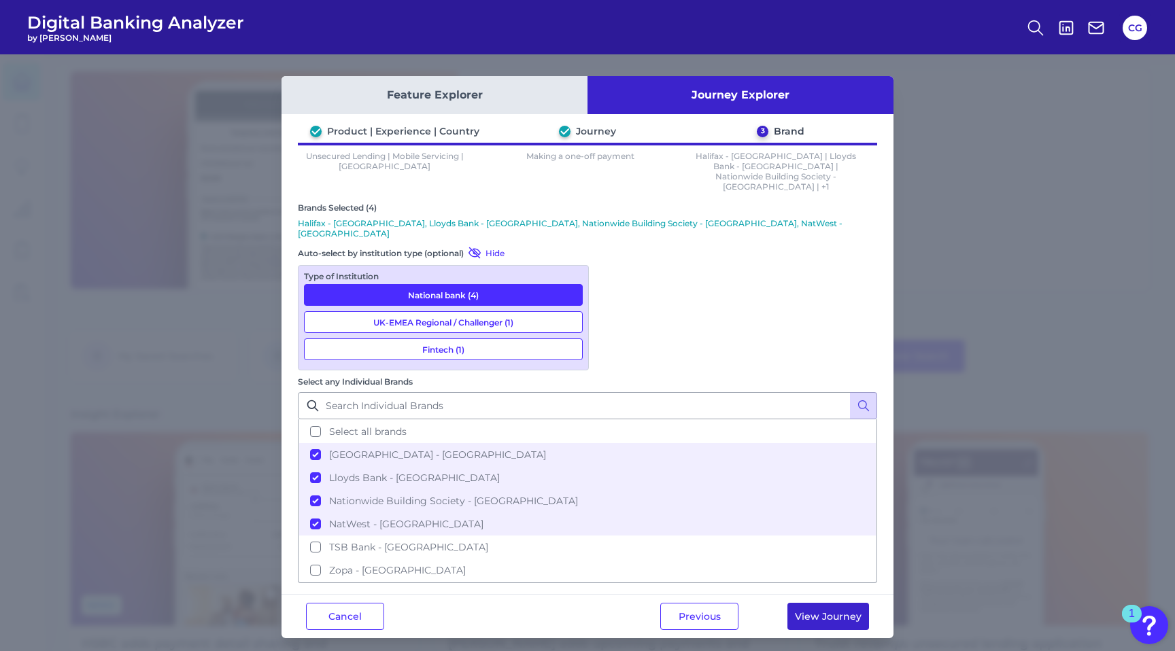
click at [823, 603] on button "View Journey" at bounding box center [828, 616] width 82 height 27
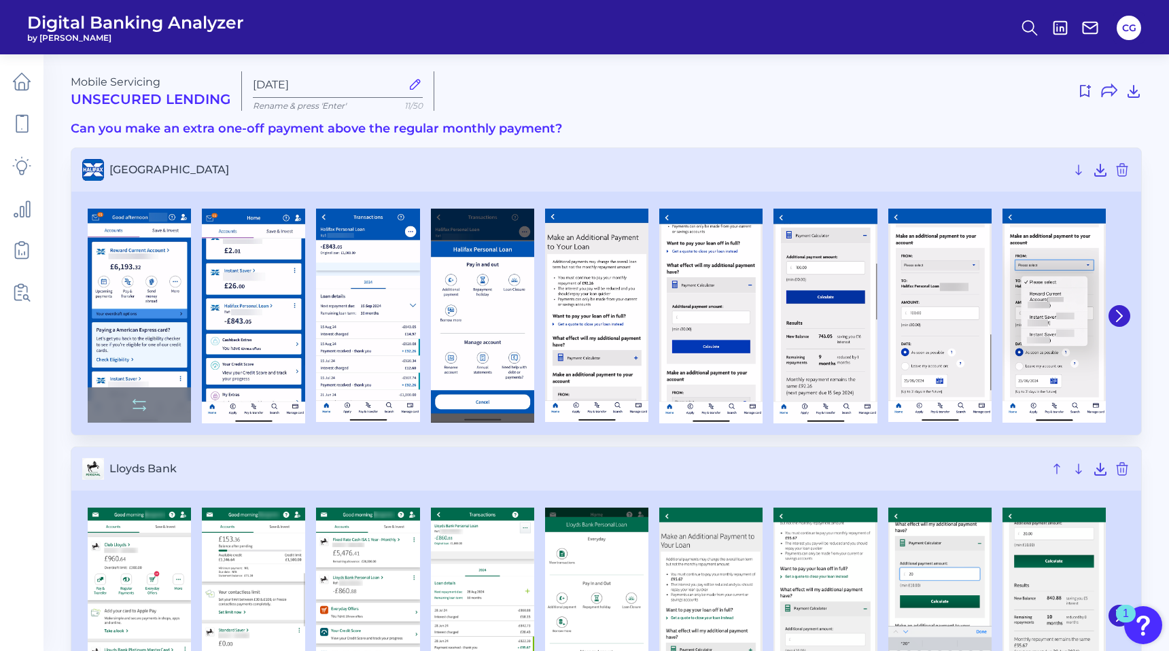
click at [165, 284] on img at bounding box center [139, 316] width 103 height 214
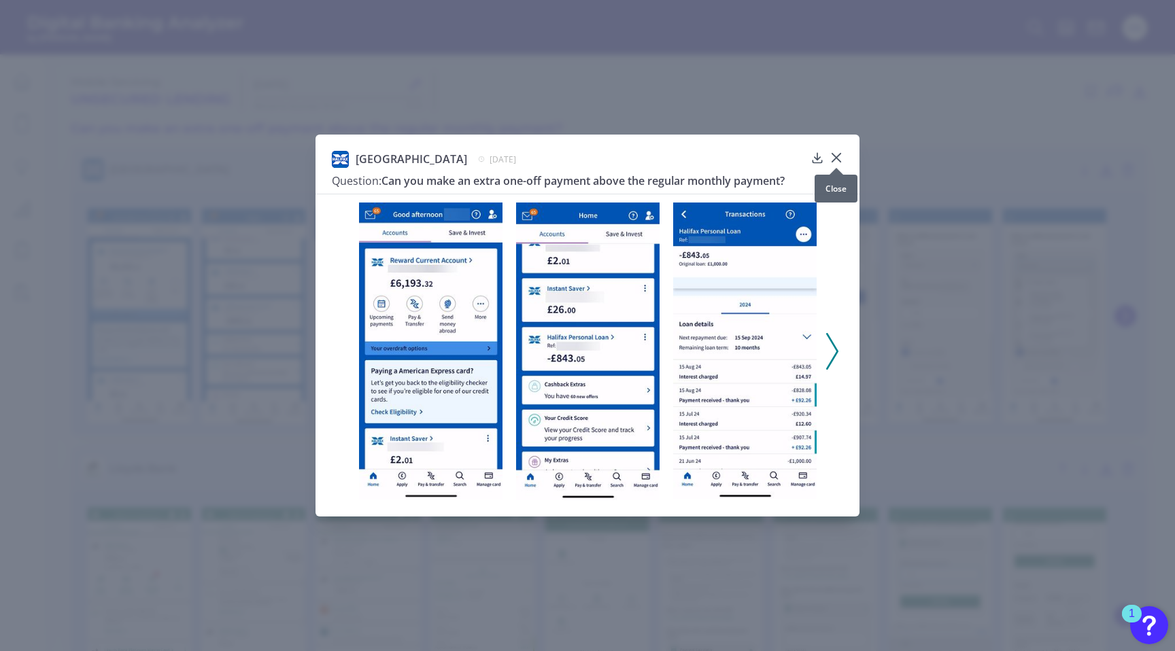
click at [839, 157] on icon at bounding box center [836, 158] width 14 height 14
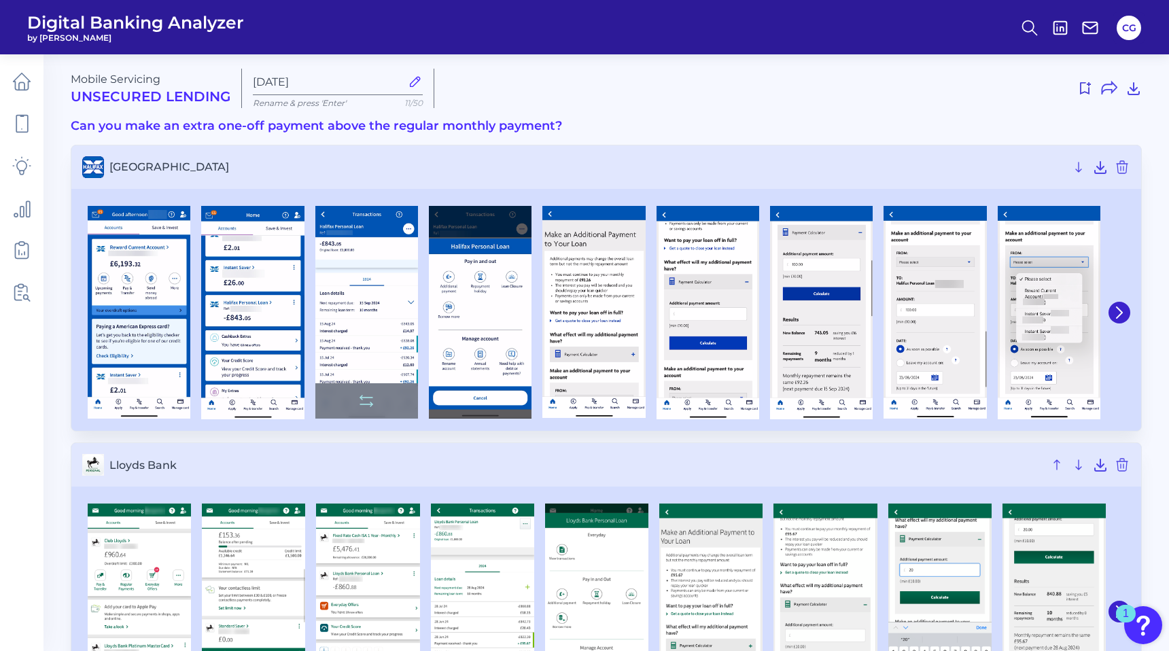
scroll to position [1, 0]
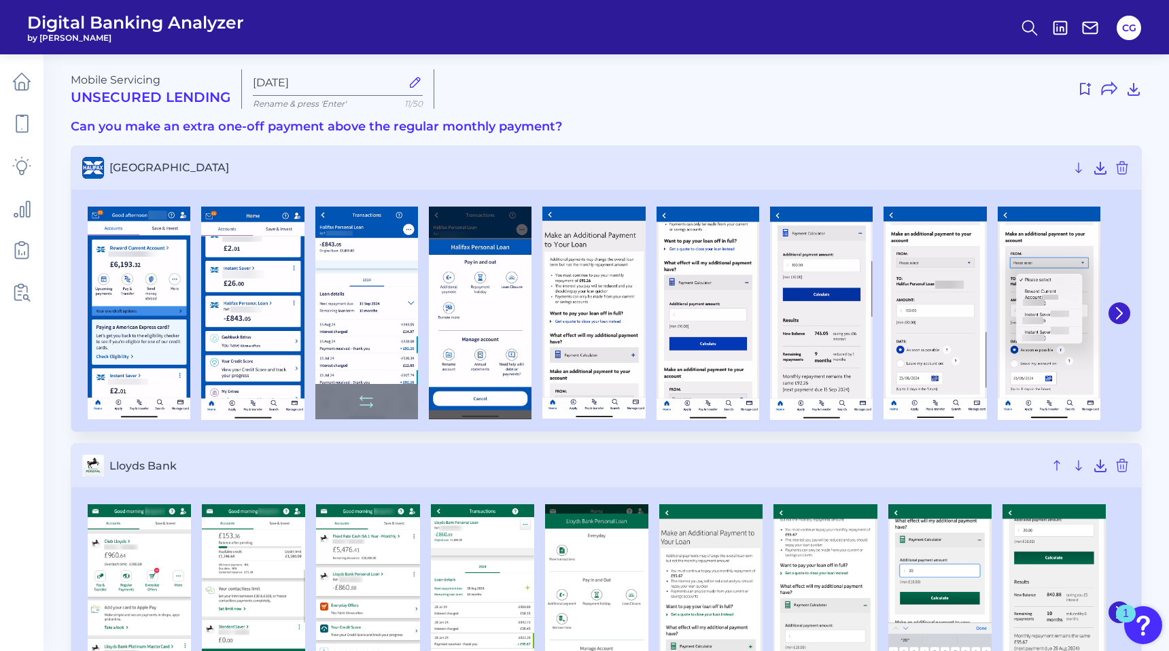
click at [370, 336] on img at bounding box center [366, 313] width 103 height 213
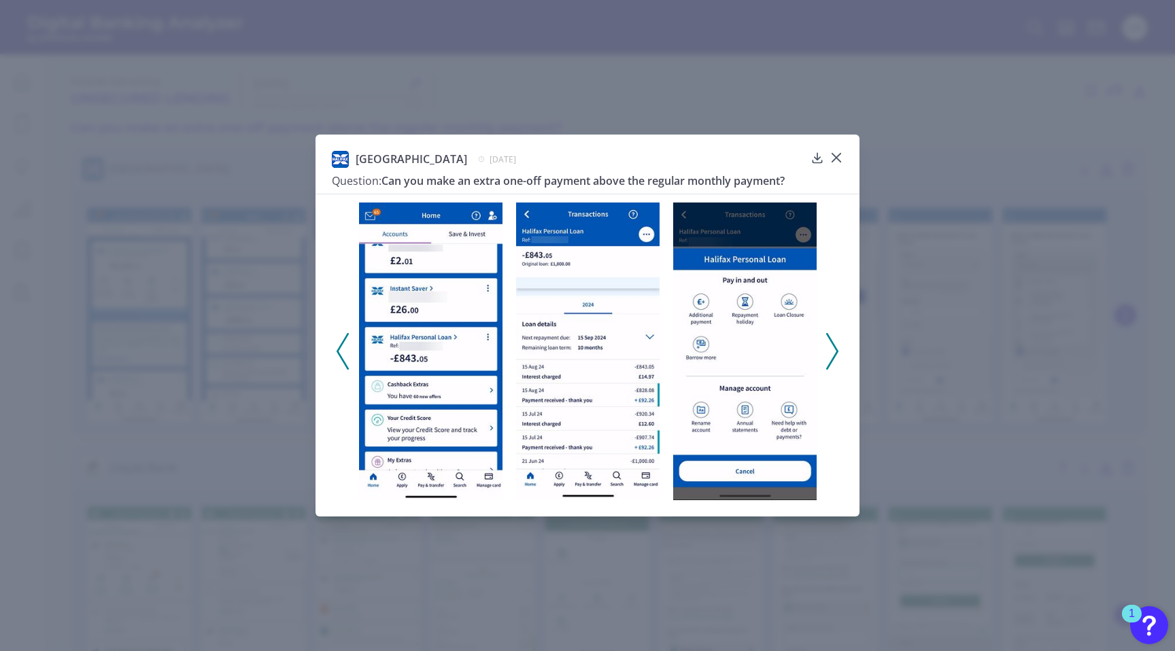
click at [910, 310] on div "Halifax [DATE] Question: Can you make an extra one-off payment above the regula…" at bounding box center [587, 325] width 1175 height 651
click at [840, 159] on icon at bounding box center [836, 158] width 14 height 14
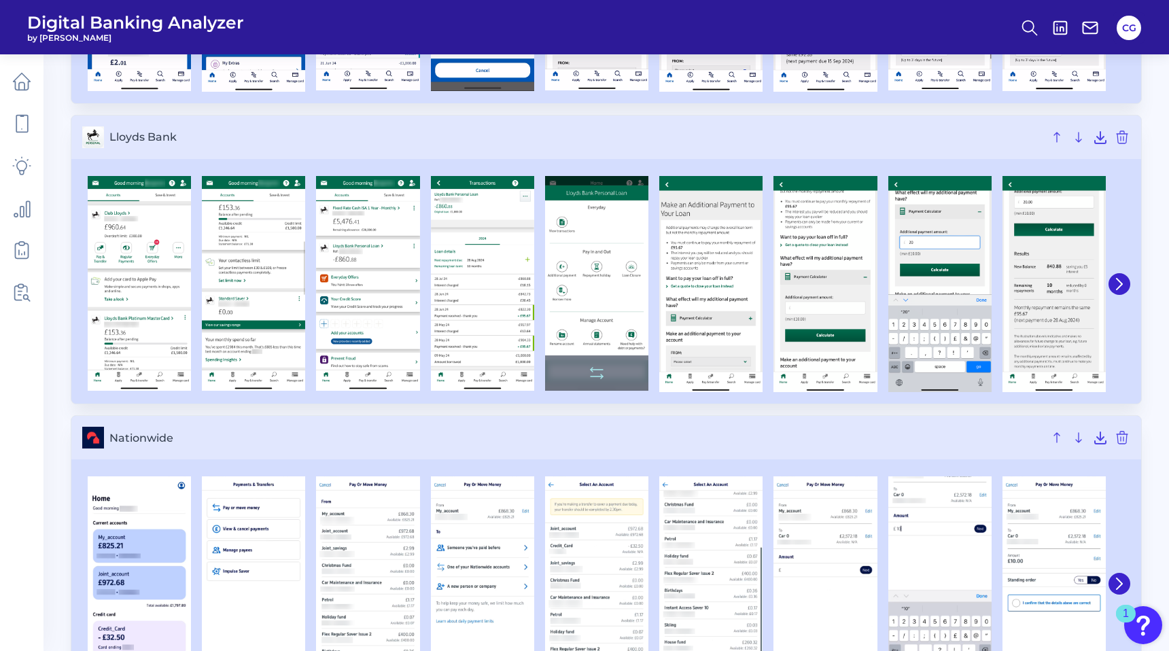
scroll to position [332, 0]
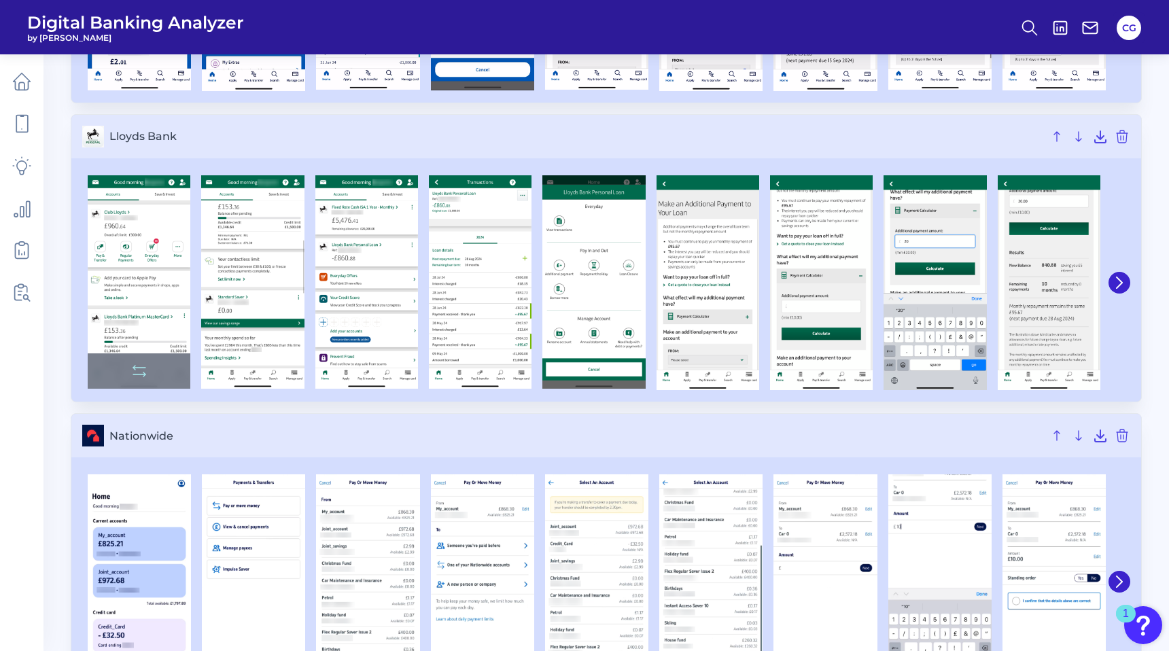
click at [180, 241] on img at bounding box center [139, 281] width 103 height 213
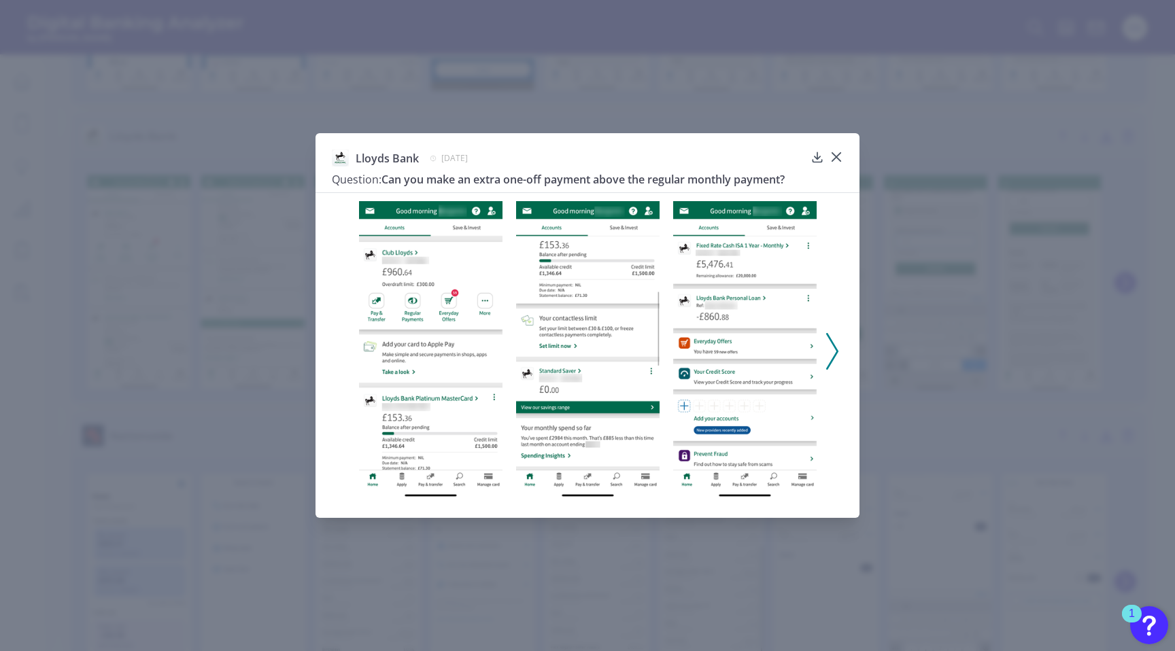
click at [876, 309] on div "Lloyds Bank [DATE] Question: Can you make an extra one-off payment above the re…" at bounding box center [587, 325] width 1175 height 651
click at [838, 160] on div at bounding box center [836, 167] width 14 height 14
click at [837, 156] on icon at bounding box center [836, 157] width 8 height 8
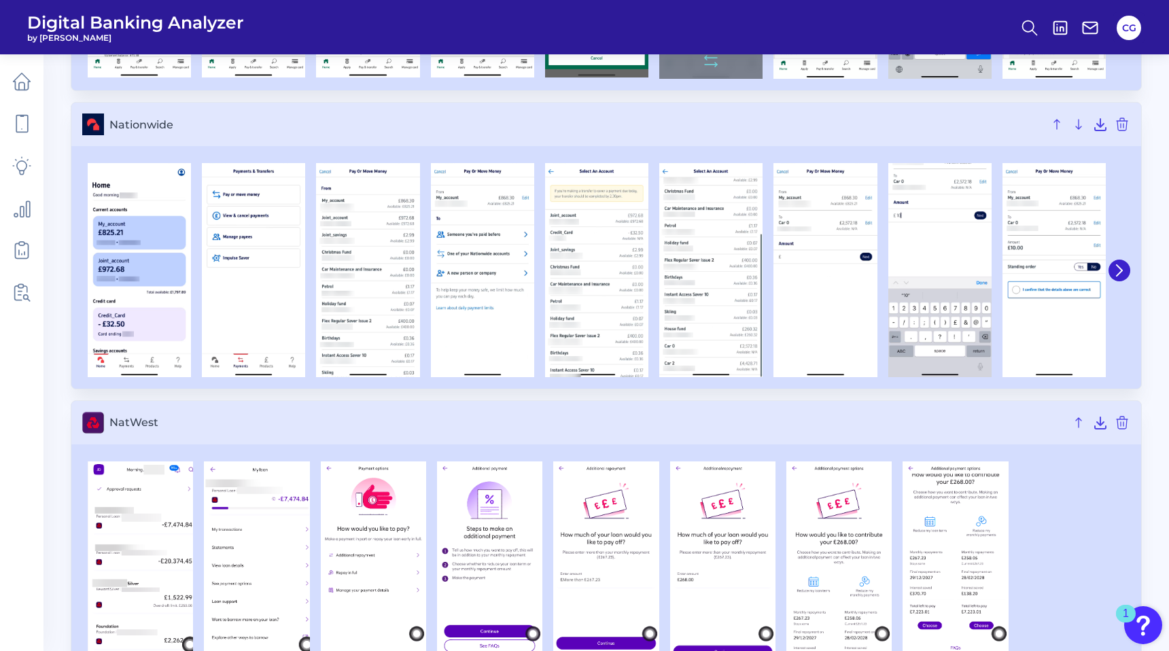
scroll to position [722, 0]
